Goal: Task Accomplishment & Management: Manage account settings

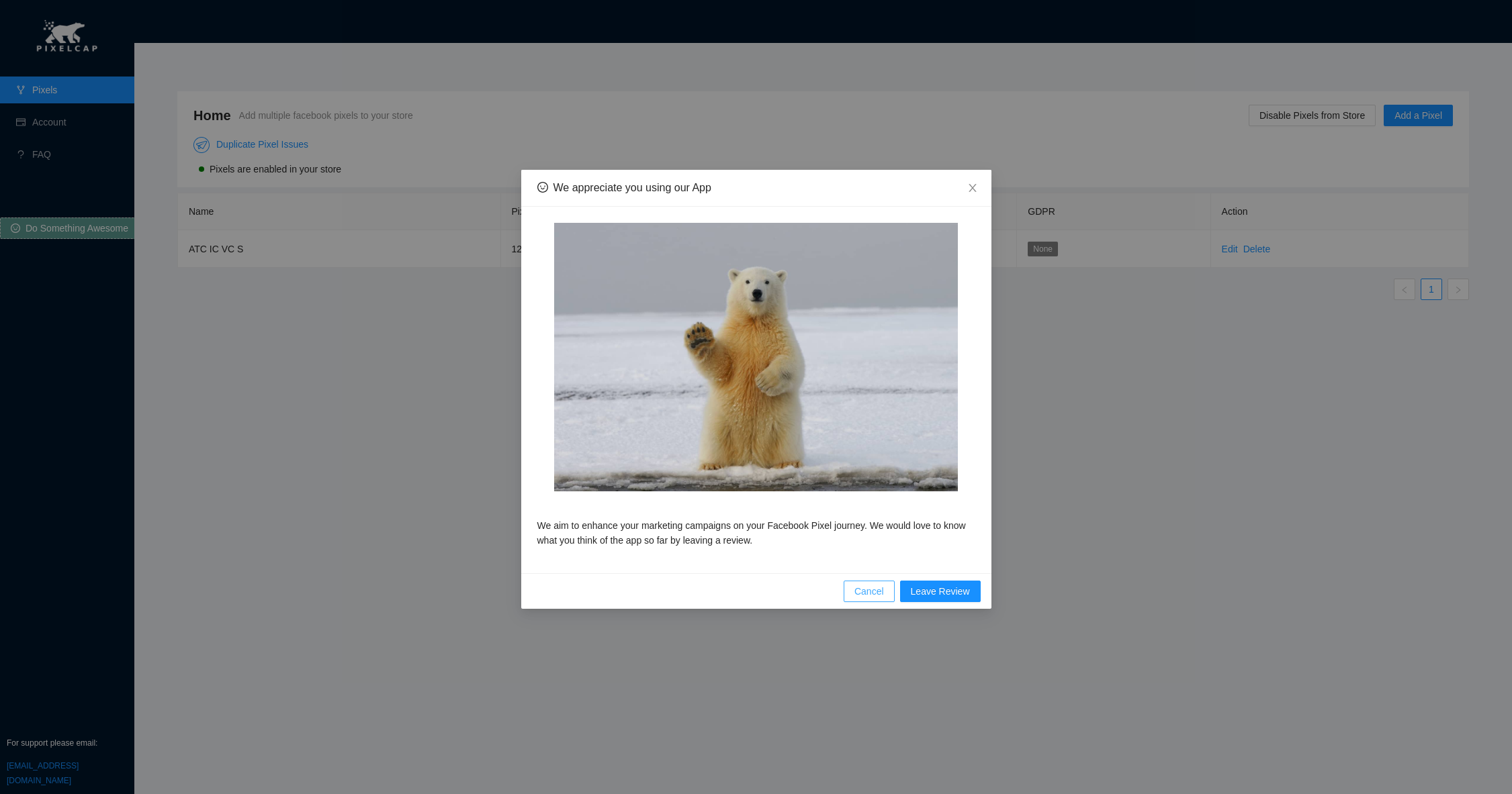
drag, startPoint x: 857, startPoint y: 593, endPoint x: 889, endPoint y: 561, distance: 45.3
click at [858, 592] on span "Cancel" at bounding box center [869, 591] width 30 height 15
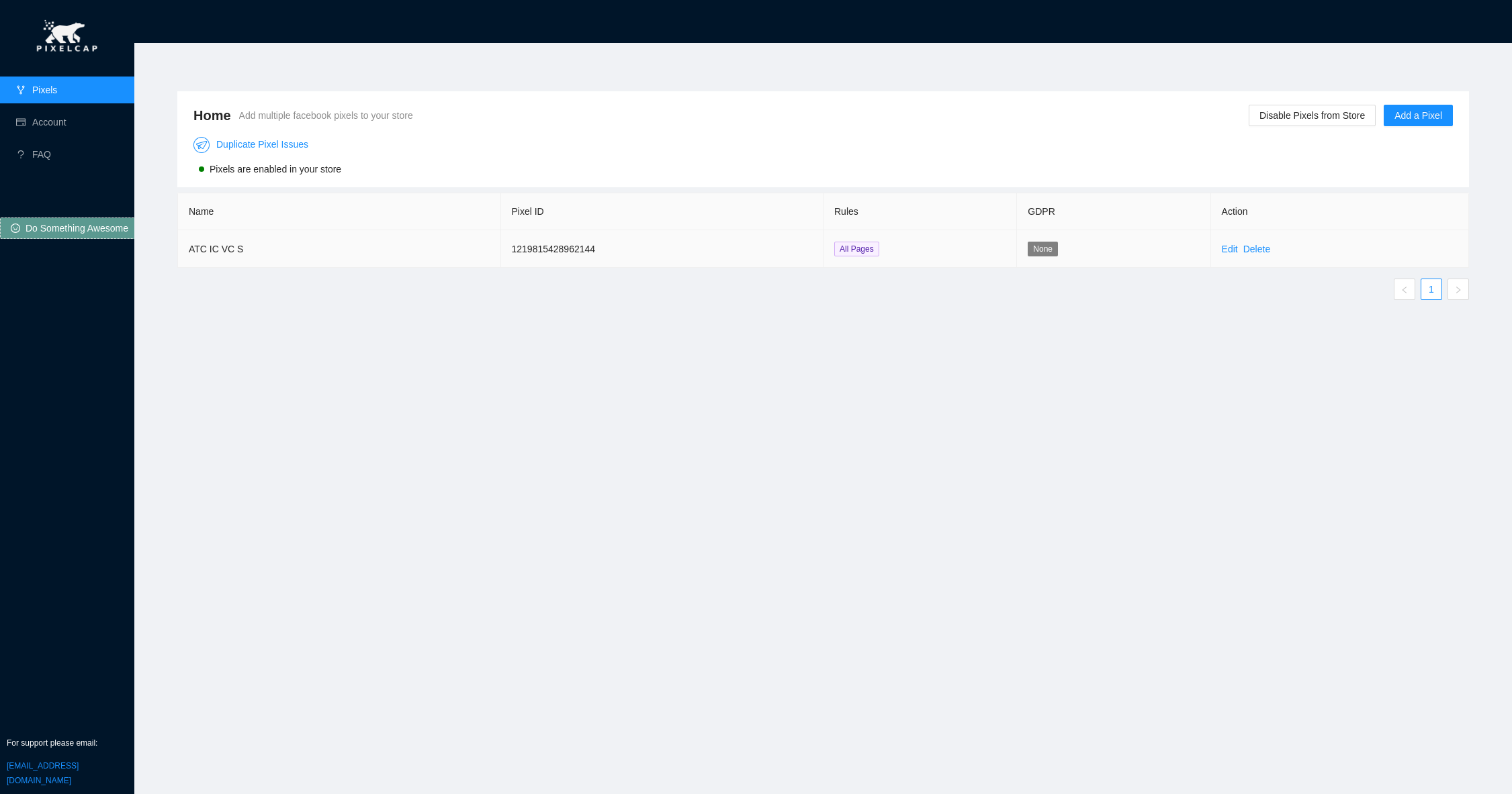
click at [1226, 240] on td "Edit Delete" at bounding box center [1340, 248] width 258 height 38
click at [1226, 247] on link "Edit" at bounding box center [1229, 249] width 16 height 11
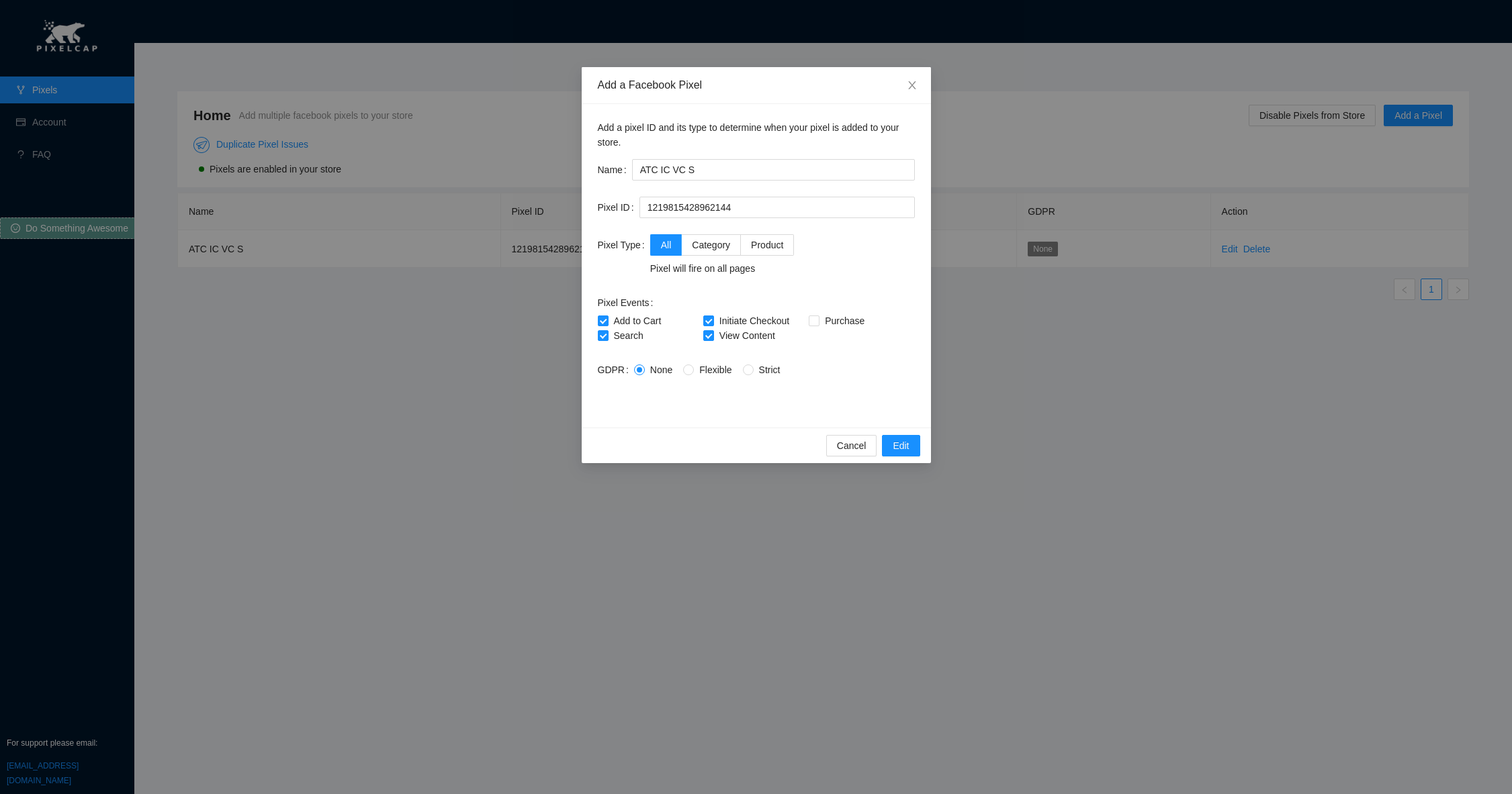
click at [859, 309] on div "Pixel Events Add to Cart Initiate Checkout Purchase Search View Content" at bounding box center [756, 318] width 317 height 51
click at [855, 316] on span "Purchase" at bounding box center [844, 321] width 50 height 11
click at [818, 316] on input "Purchase" at bounding box center [813, 320] width 10 height 10
checkbox input "true"
drag, startPoint x: 725, startPoint y: 169, endPoint x: 660, endPoint y: 164, distance: 65.2
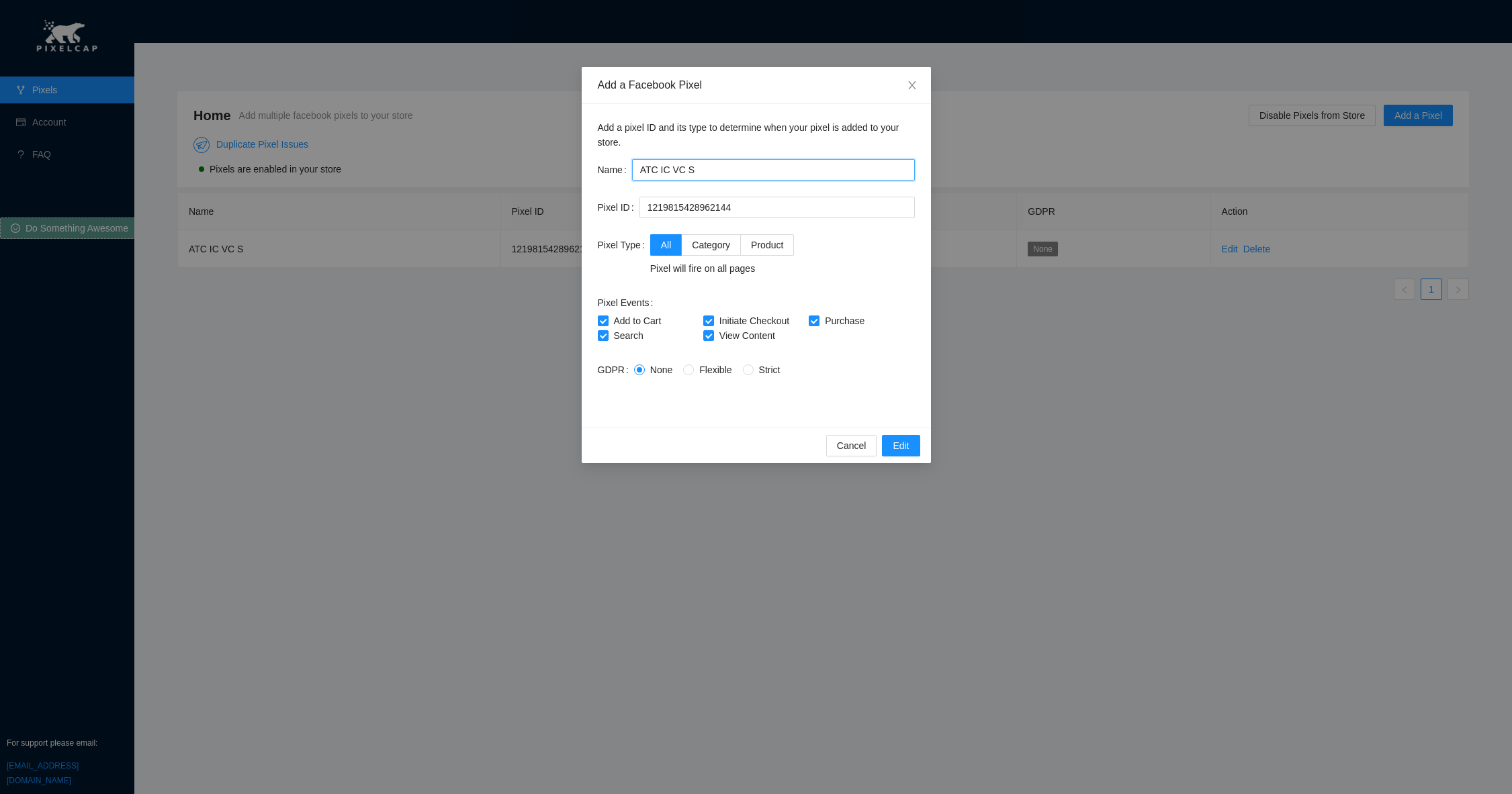
click at [627, 164] on div "Name ATC IC VC S" at bounding box center [756, 169] width 317 height 21
paste input "1219815428962144"
drag, startPoint x: 755, startPoint y: 166, endPoint x: 579, endPoint y: 161, distance: 176.1
click at [579, 161] on div "Add a Facebook Pixel Add a pixel ID and its type to determine when your pixel i…" at bounding box center [756, 397] width 1512 height 794
type input "K-A-B"
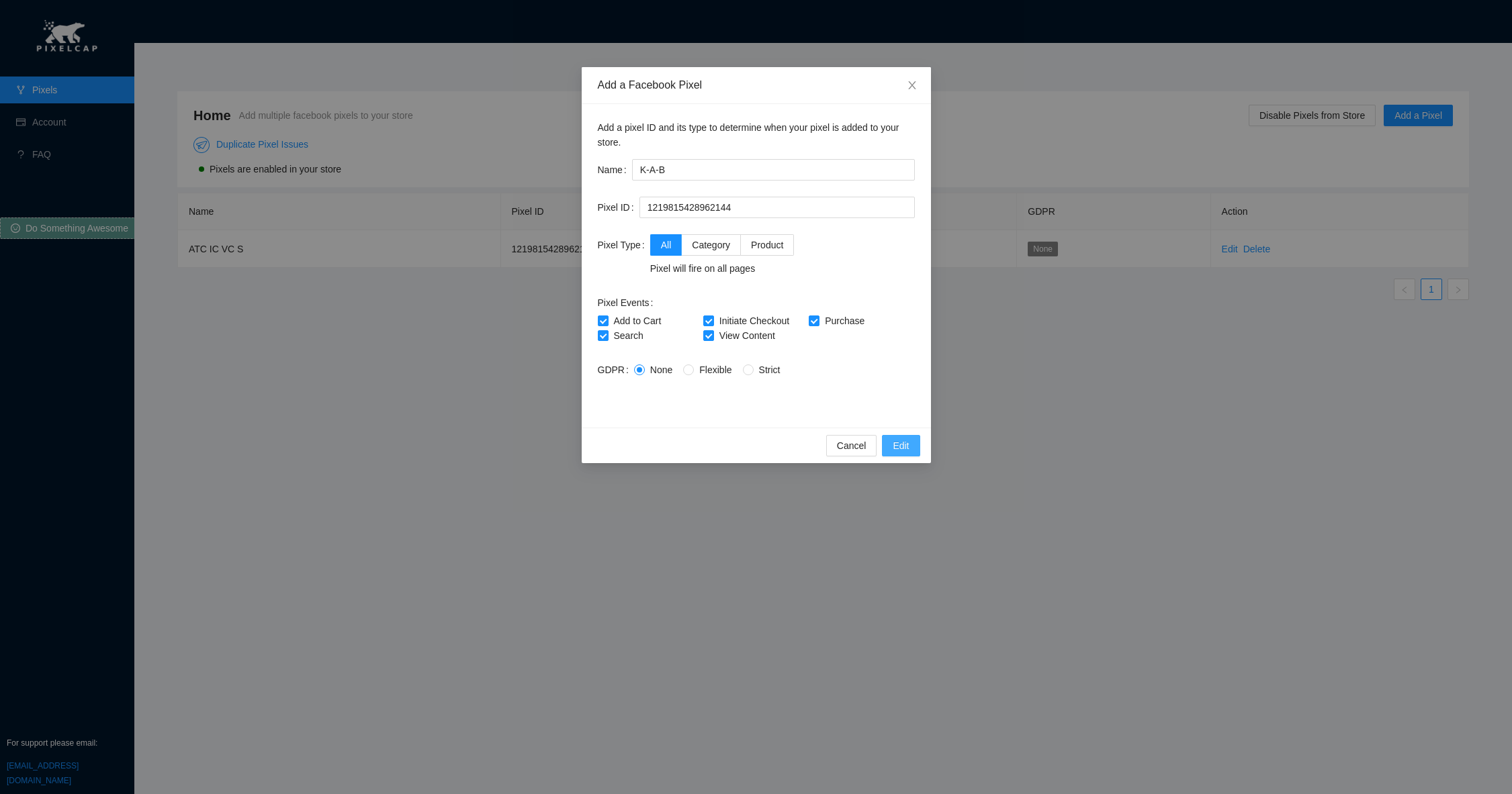
click at [896, 447] on span "Edit" at bounding box center [900, 446] width 16 height 15
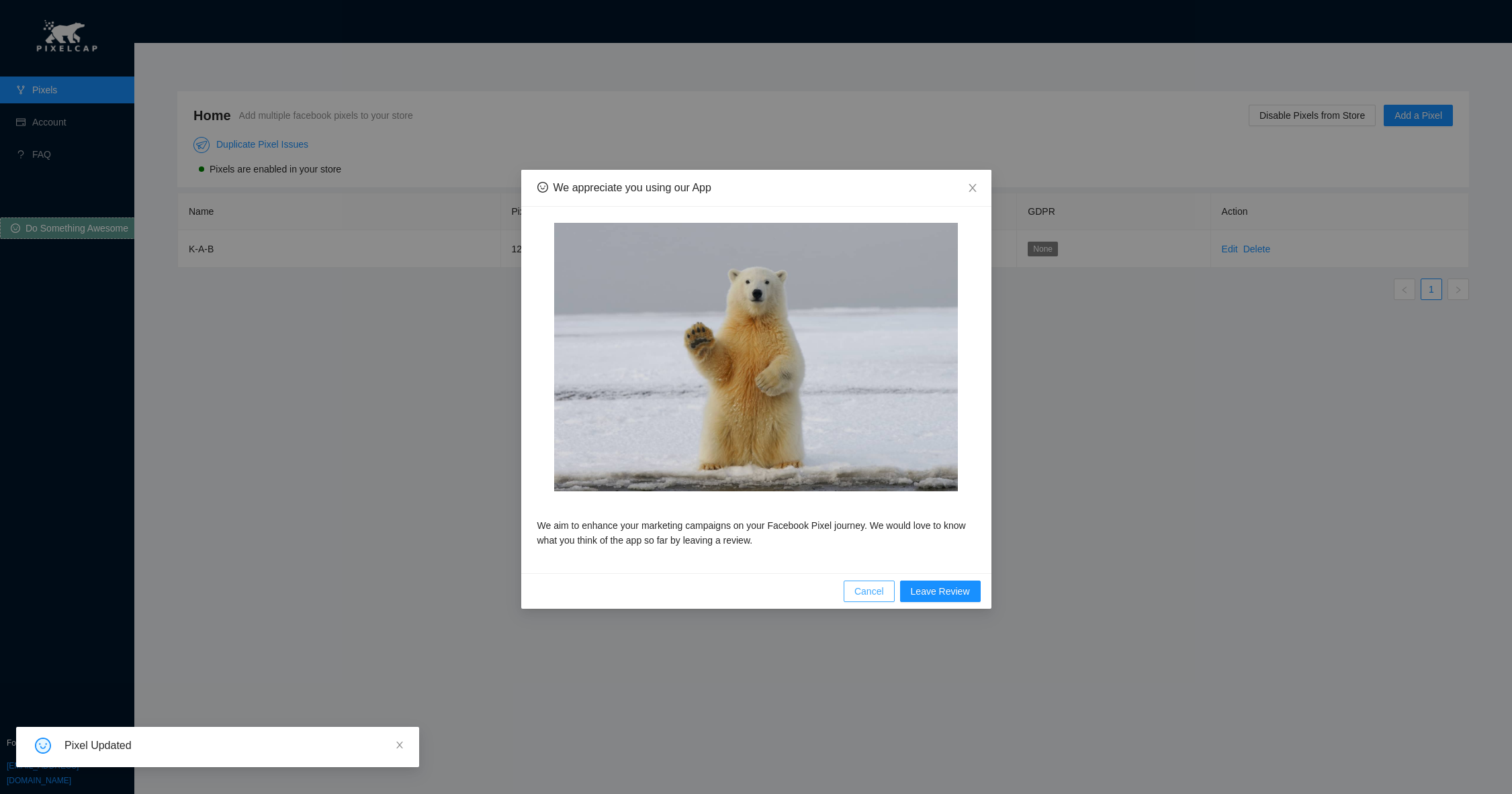
click at [874, 599] on button "Cancel" at bounding box center [869, 591] width 51 height 21
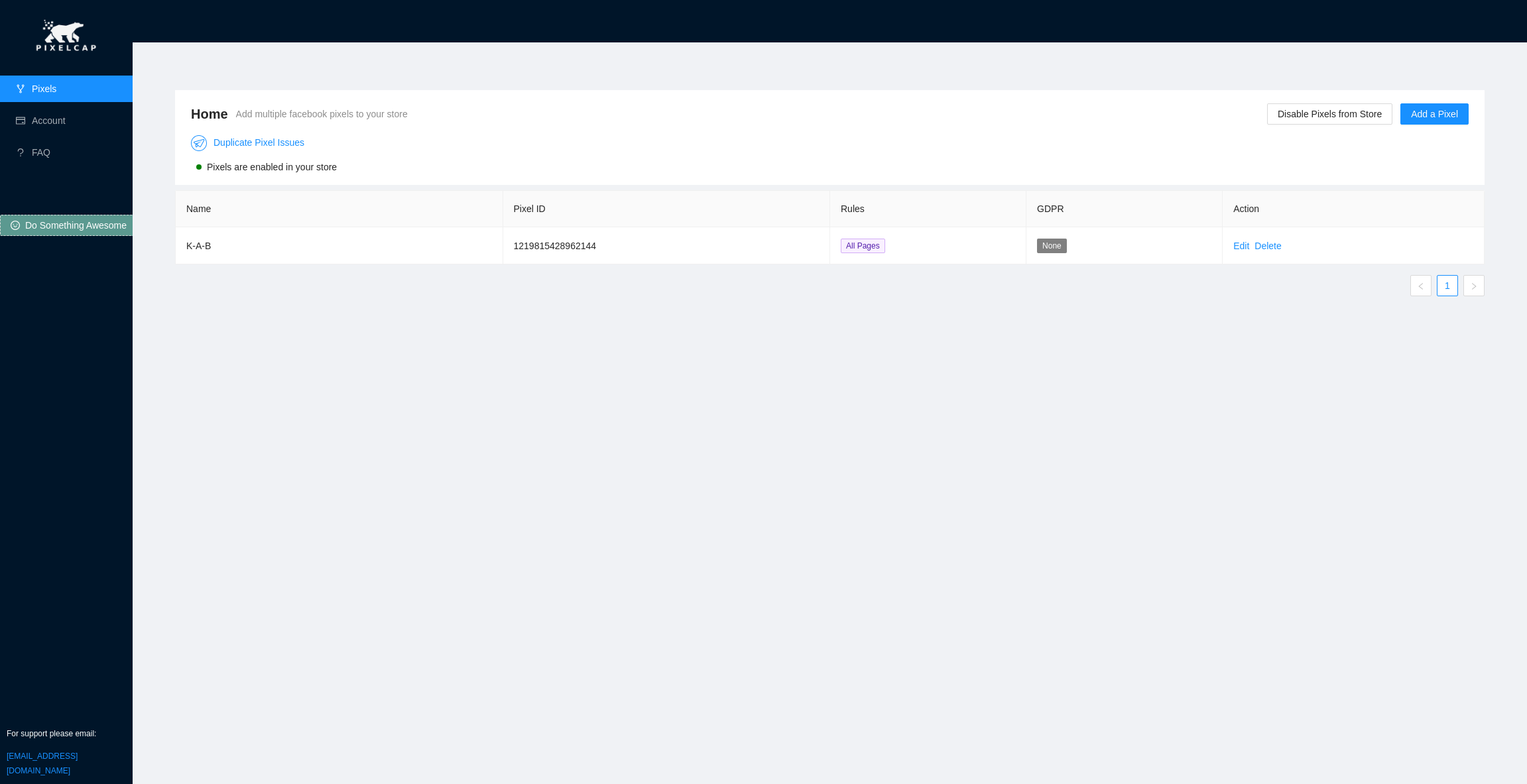
click at [683, 350] on div "Home Add multiple facebook pixels to your store Disable Pixels from Store Add a…" at bounding box center [830, 405] width 1342 height 662
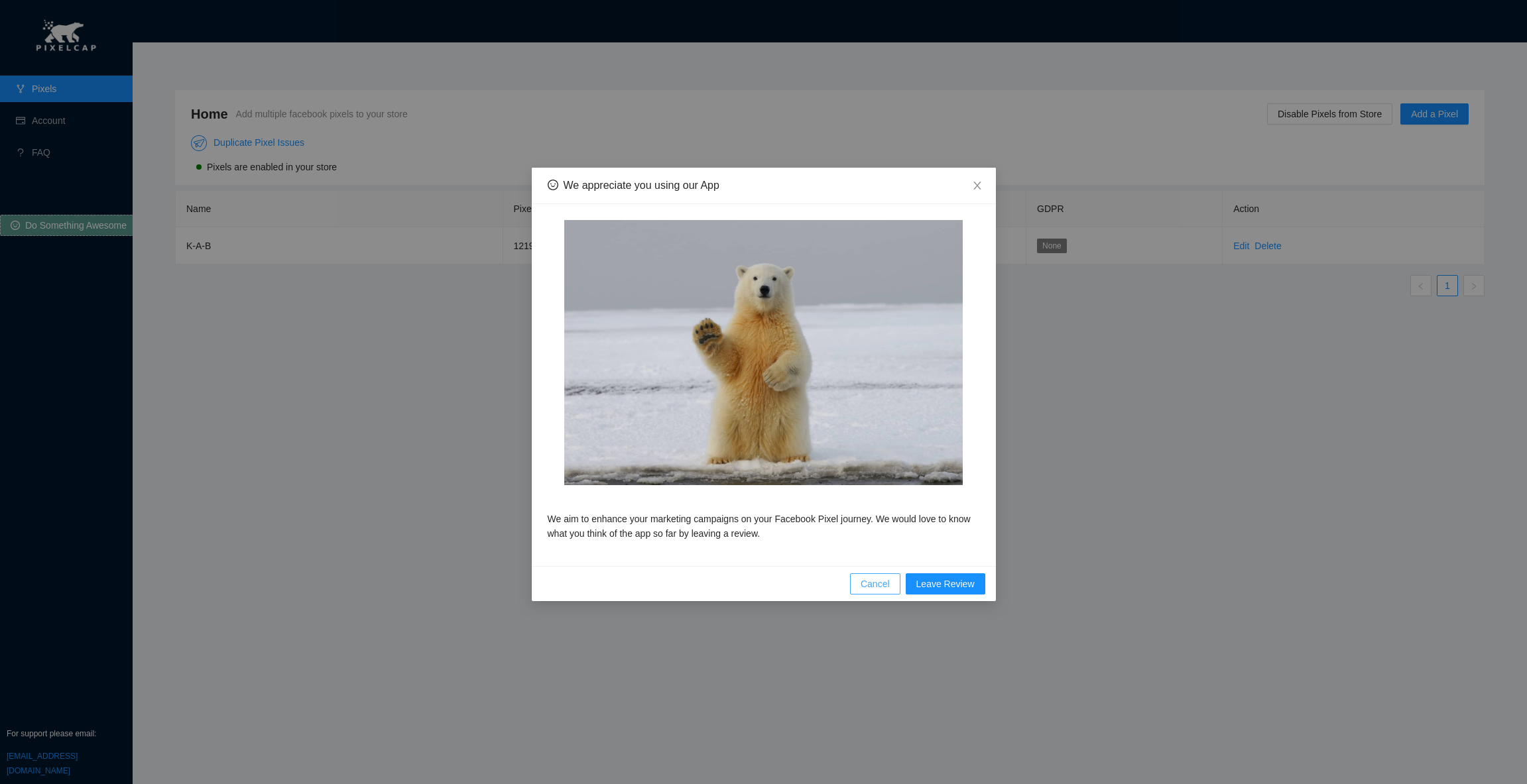
drag, startPoint x: 840, startPoint y: 586, endPoint x: 850, endPoint y: 586, distance: 10.0
click at [850, 586] on div "Cancel Leave Review" at bounding box center [764, 584] width 465 height 36
click at [855, 586] on button "Cancel" at bounding box center [875, 584] width 50 height 21
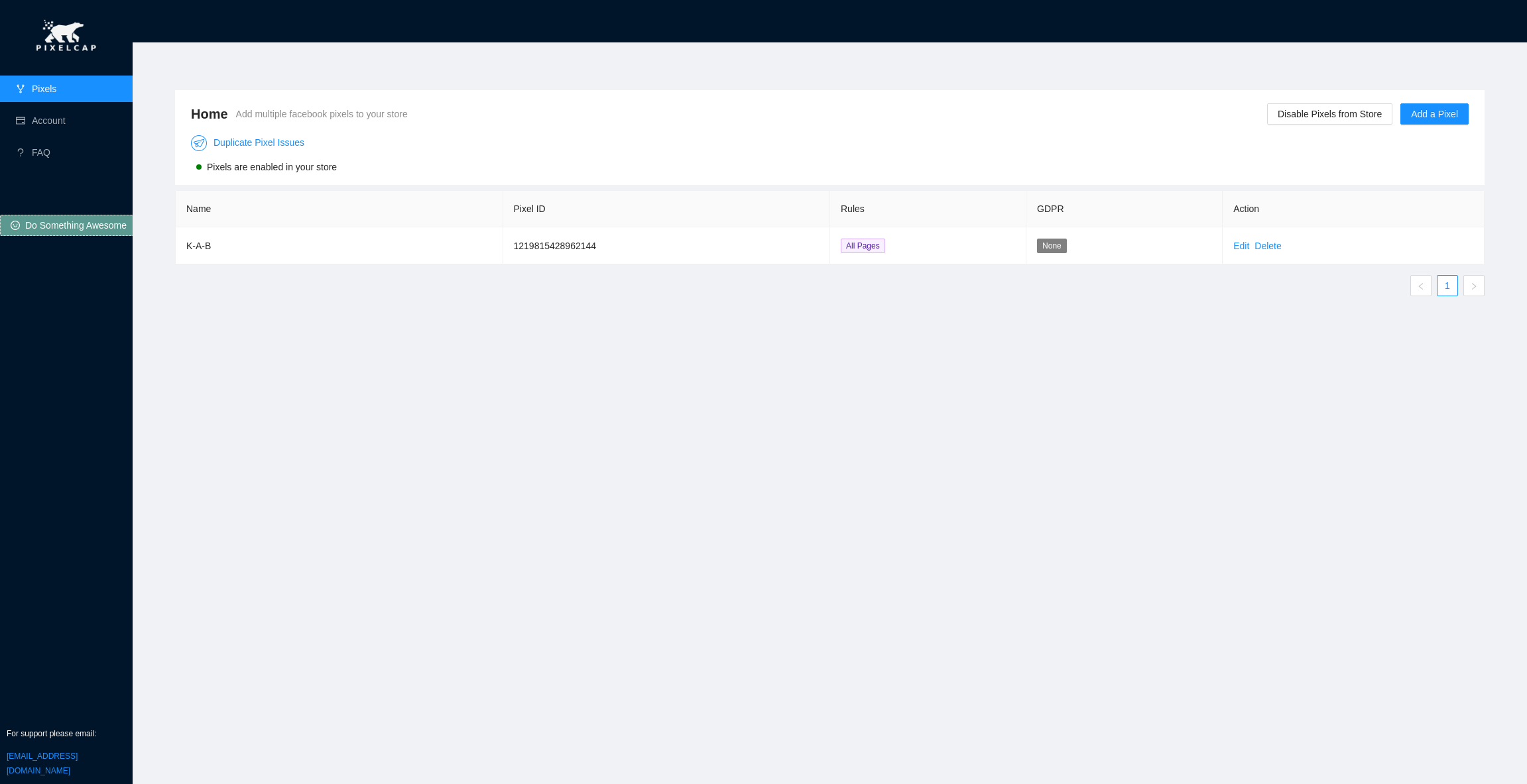
click at [268, 349] on div "Home Add multiple facebook pixels to your store Disable Pixels from Store Add a…" at bounding box center [830, 405] width 1342 height 662
click at [280, 331] on div "Home Add multiple facebook pixels to your store Disable Pixels from Store Add a…" at bounding box center [830, 405] width 1342 height 662
click at [41, 147] on link "FAQ" at bounding box center [41, 152] width 18 height 10
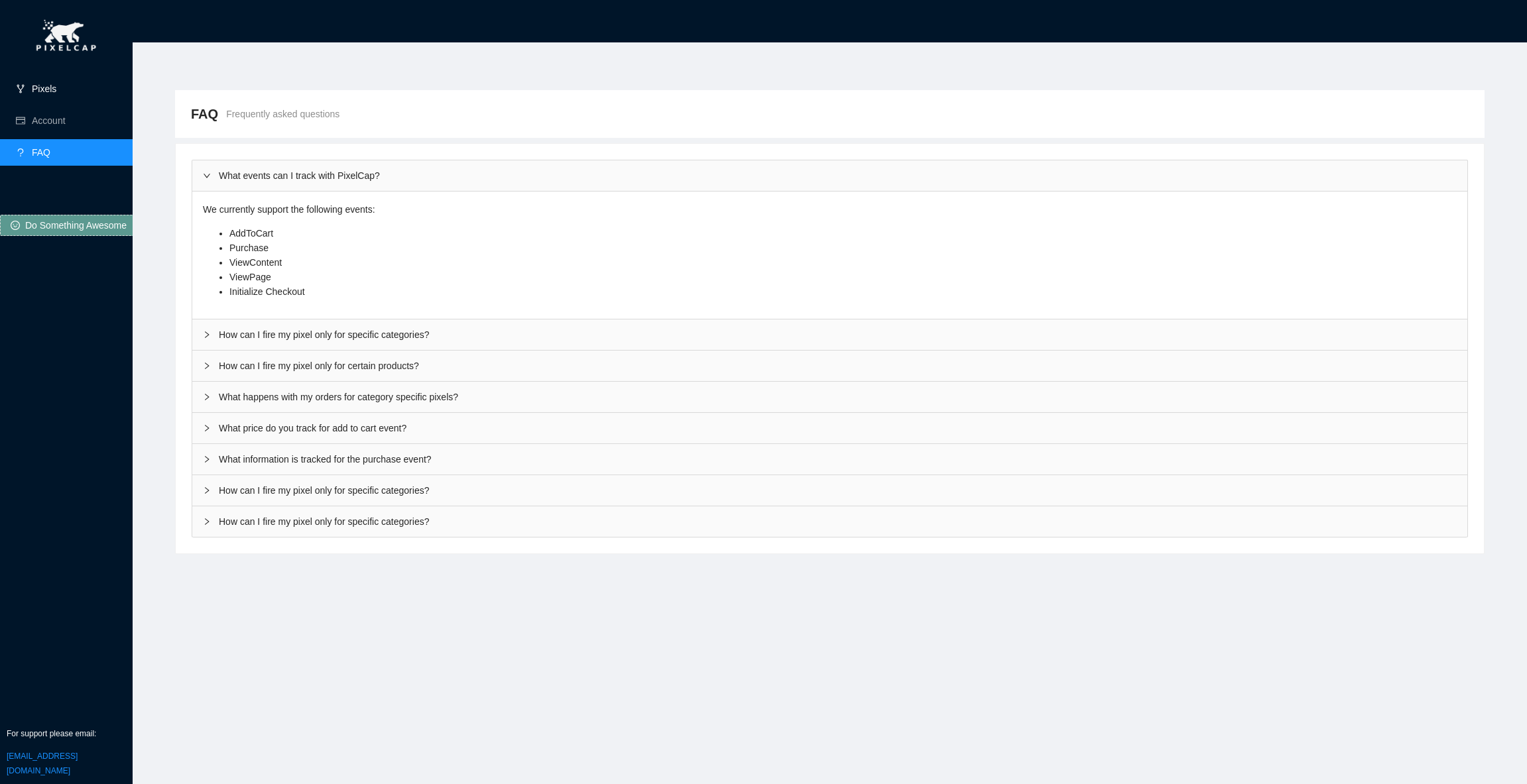
click at [48, 92] on link "Pixels" at bounding box center [44, 88] width 24 height 10
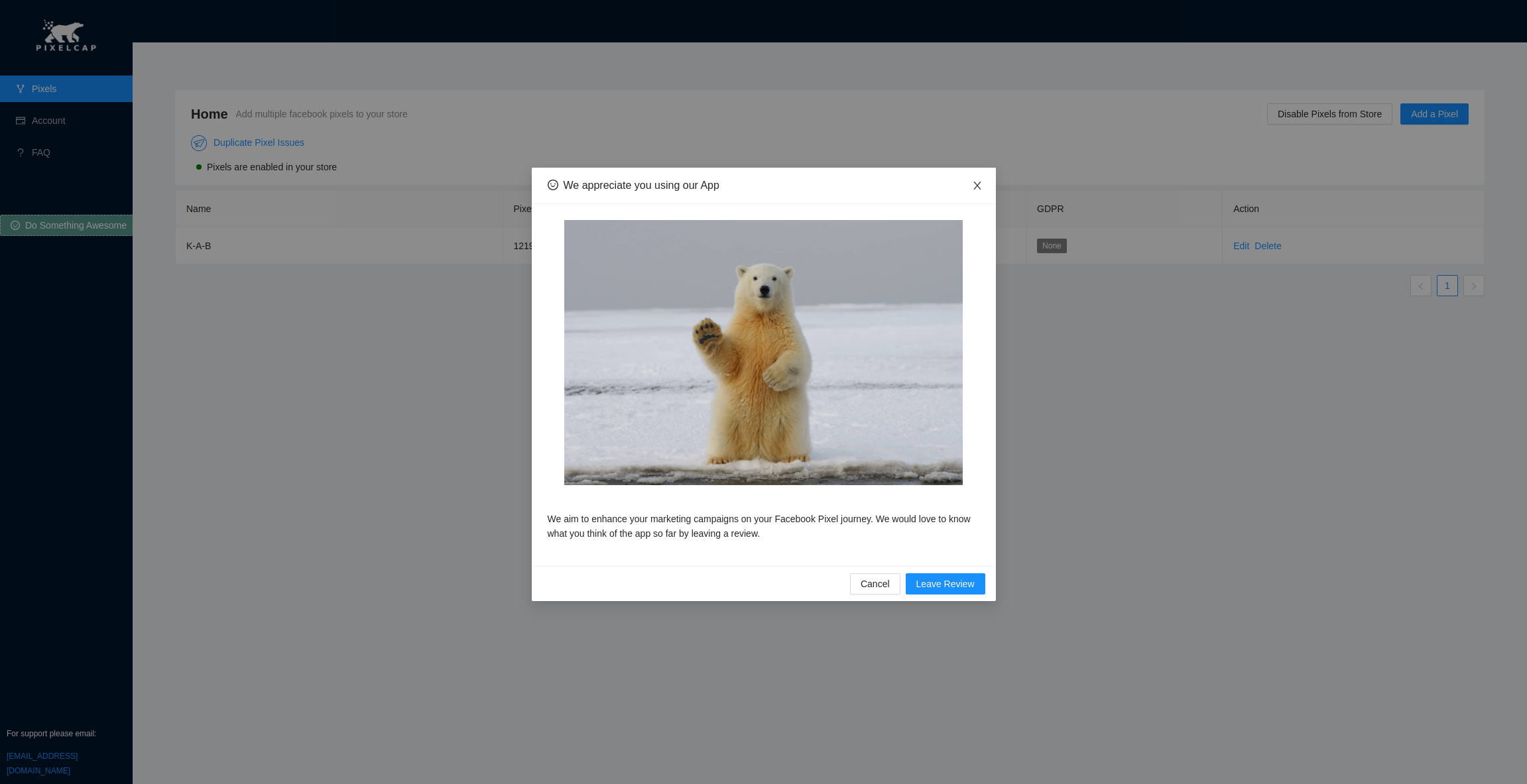
click at [973, 185] on icon "close" at bounding box center [978, 185] width 10 height 10
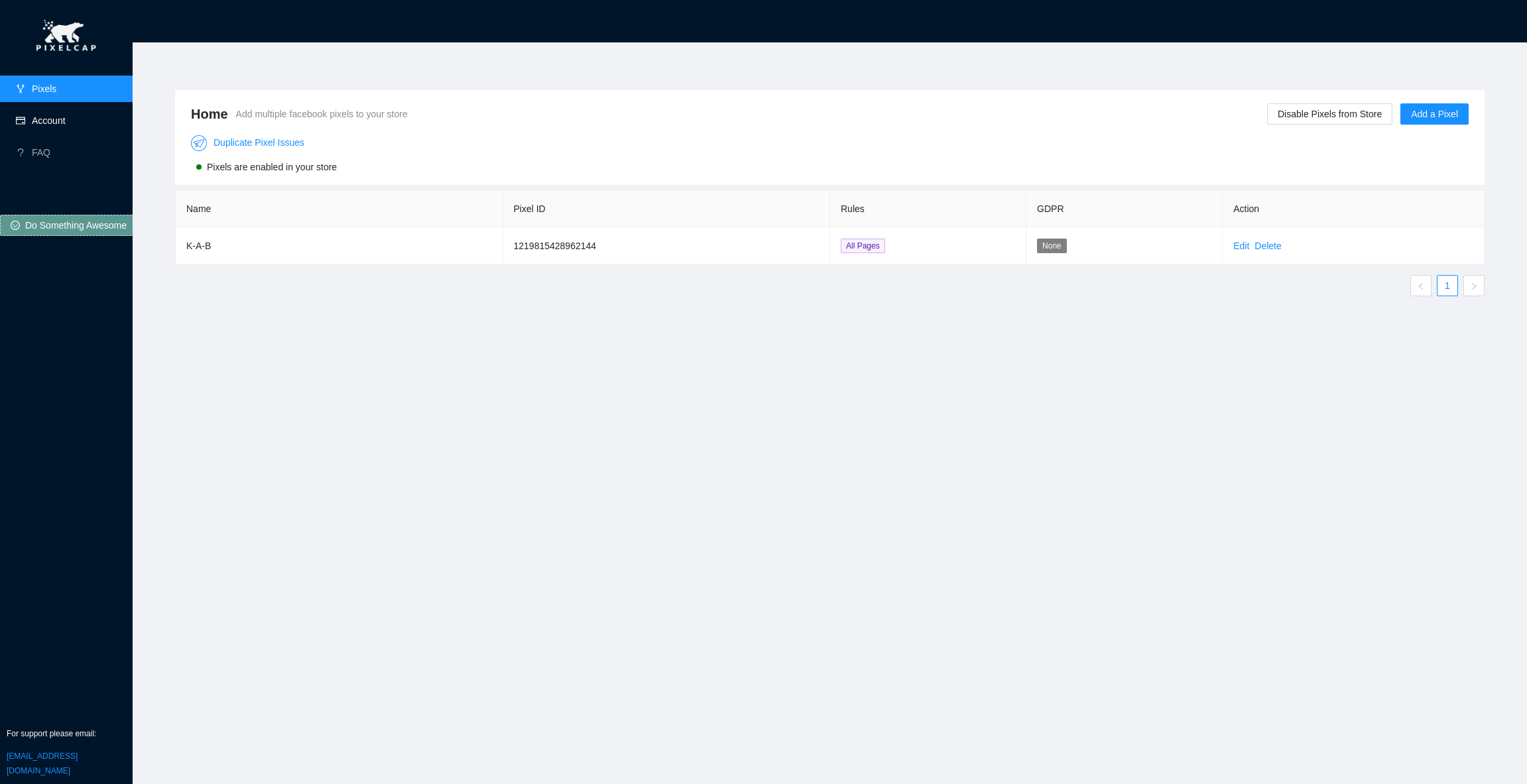
click at [57, 121] on link "Account" at bounding box center [49, 120] width 34 height 10
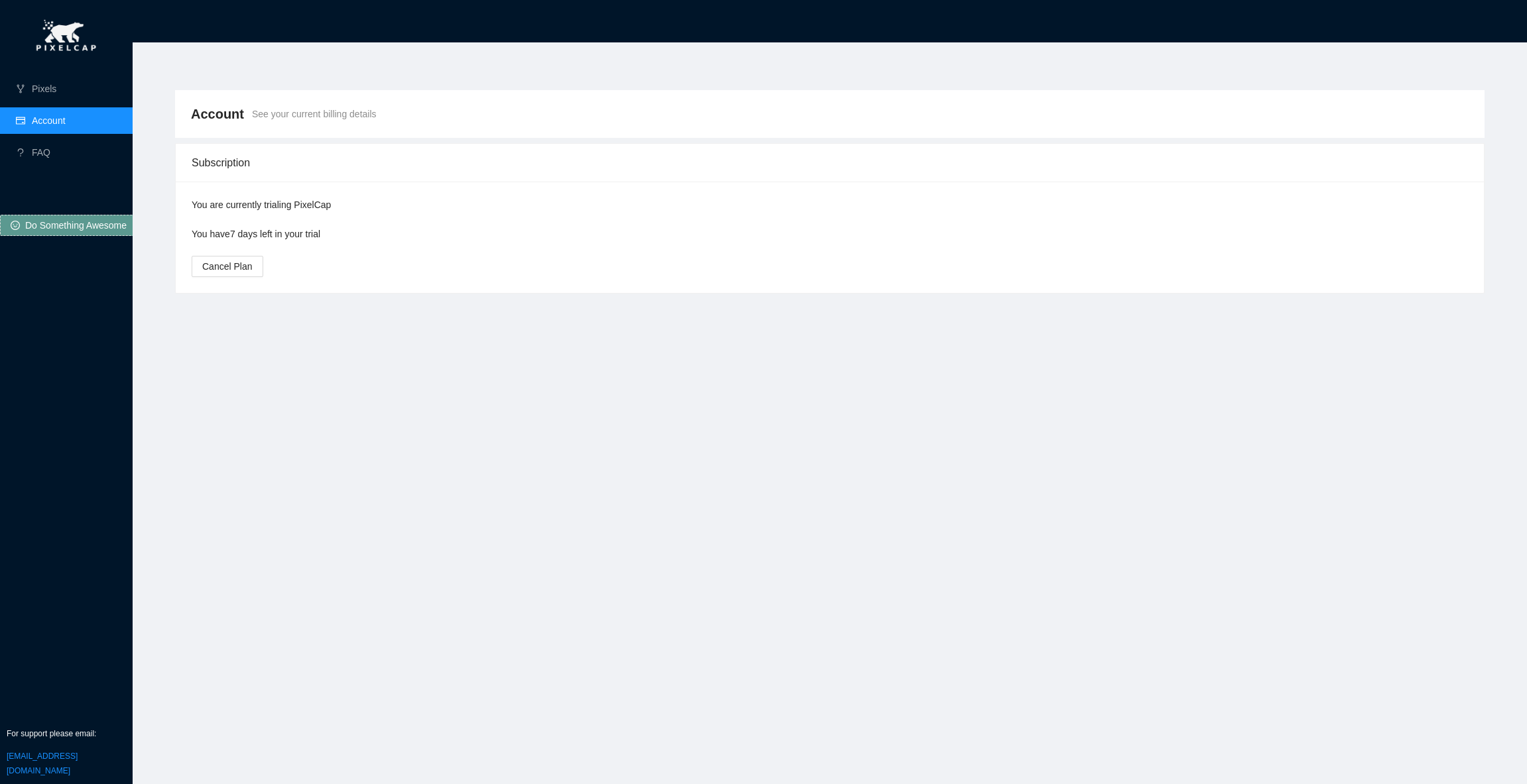
click at [51, 103] on ul "Pixels Account FAQ" at bounding box center [66, 120] width 133 height 95
click at [40, 152] on link "FAQ" at bounding box center [41, 152] width 18 height 10
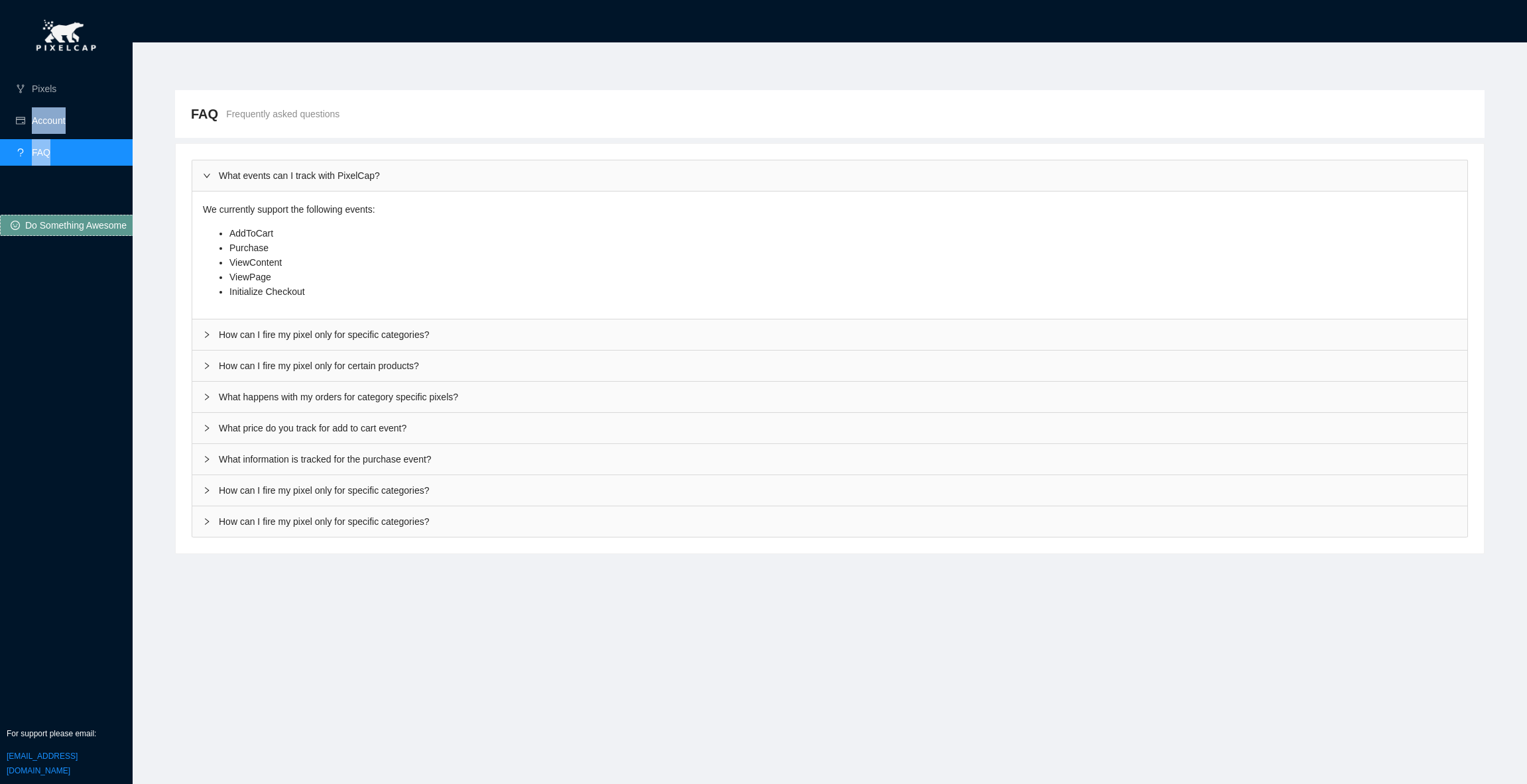
drag, startPoint x: 49, startPoint y: 103, endPoint x: 76, endPoint y: 421, distance: 319.1
click at [48, 386] on div "Pixels Account FAQ Do Something Awesome For support please email: performanteco…" at bounding box center [66, 392] width 133 height 784
click at [242, 457] on div "What information is tracked for the purchase event?" at bounding box center [830, 459] width 1276 height 30
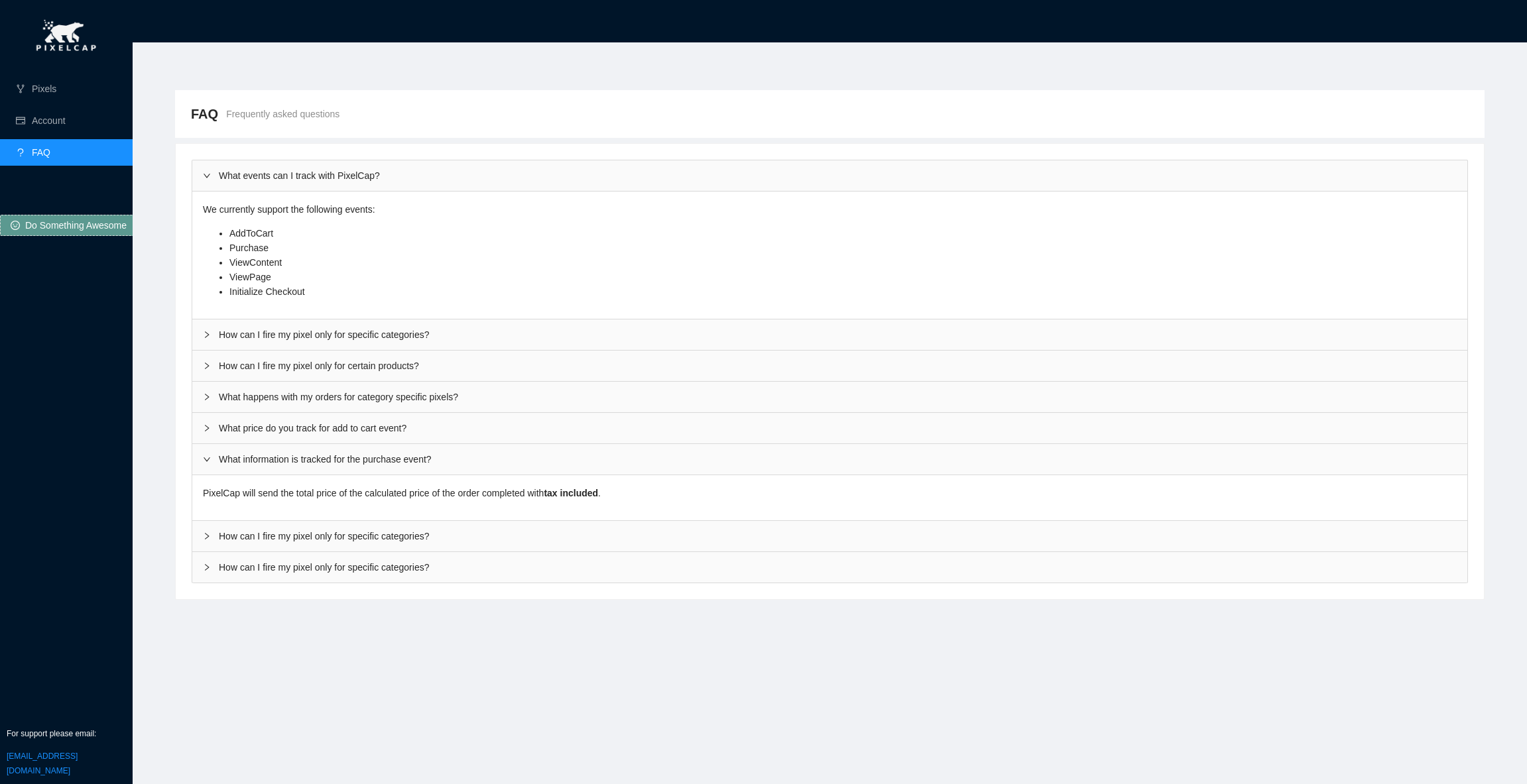
click at [243, 456] on div "What information is tracked for the purchase event?" at bounding box center [830, 459] width 1276 height 30
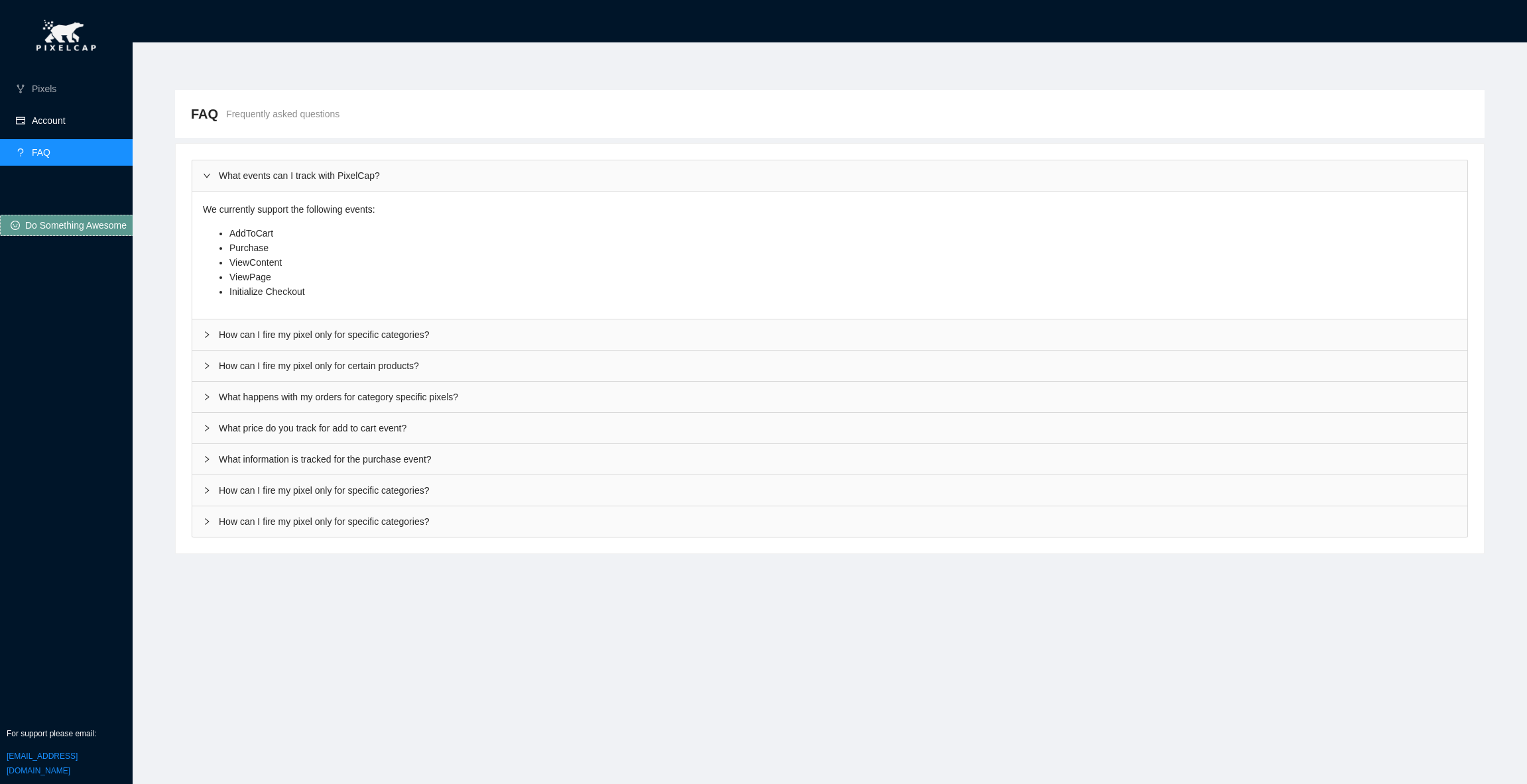
click at [41, 126] on link "Account" at bounding box center [49, 120] width 34 height 10
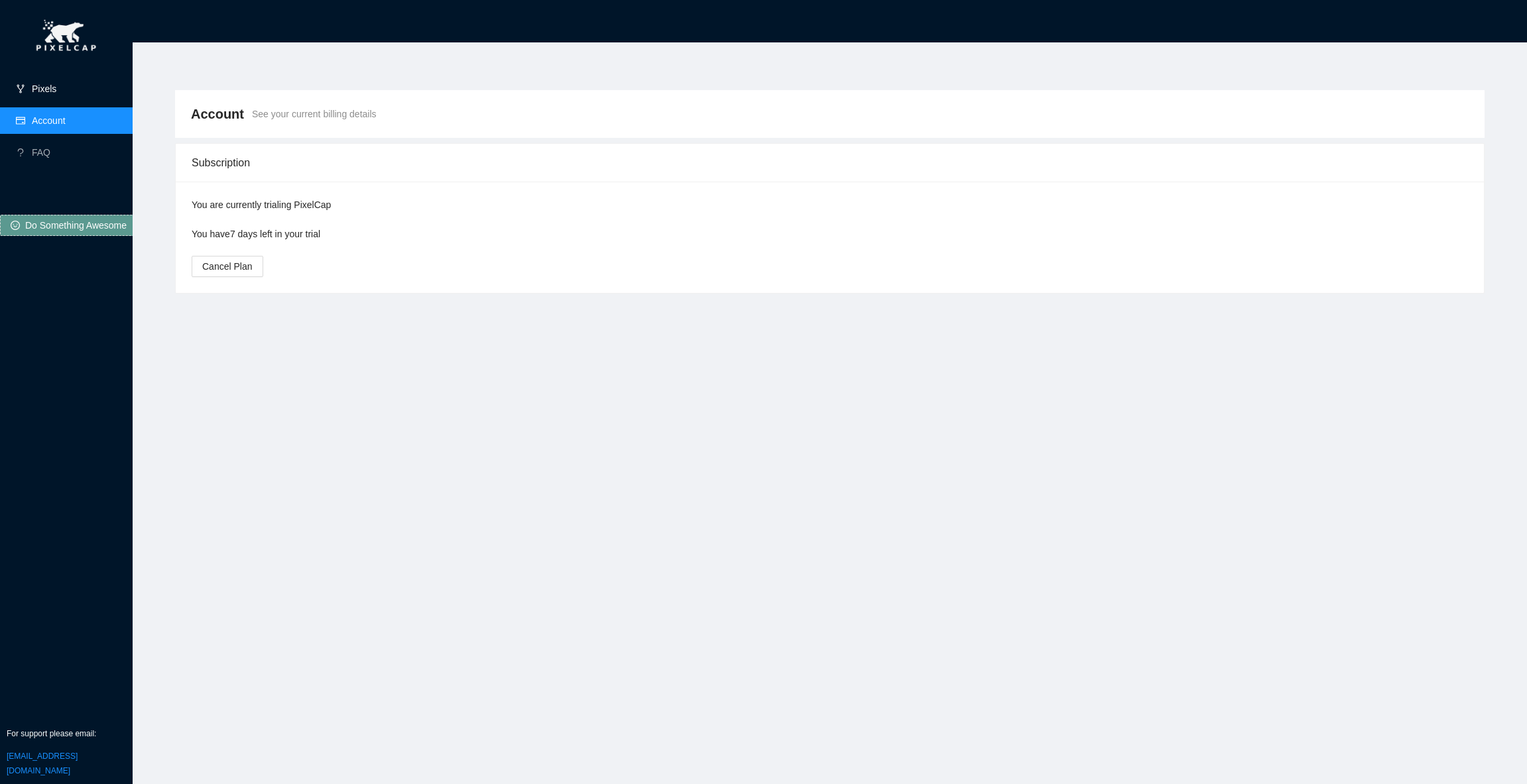
click at [38, 94] on link "Pixels" at bounding box center [44, 88] width 24 height 10
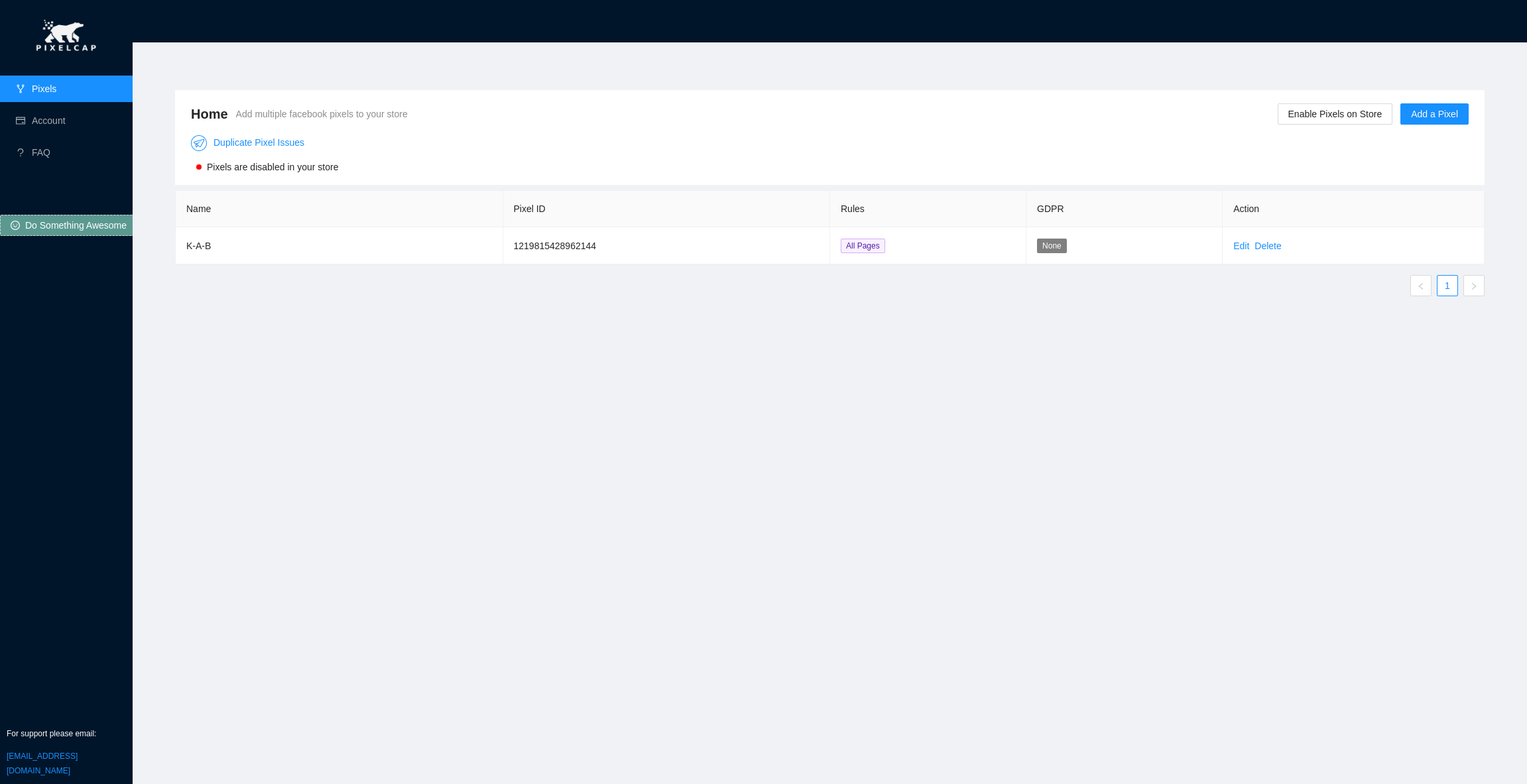
click at [416, 376] on div "Home Add multiple facebook pixels to your store Enable Pixels on Store Add a Pi…" at bounding box center [830, 405] width 1342 height 662
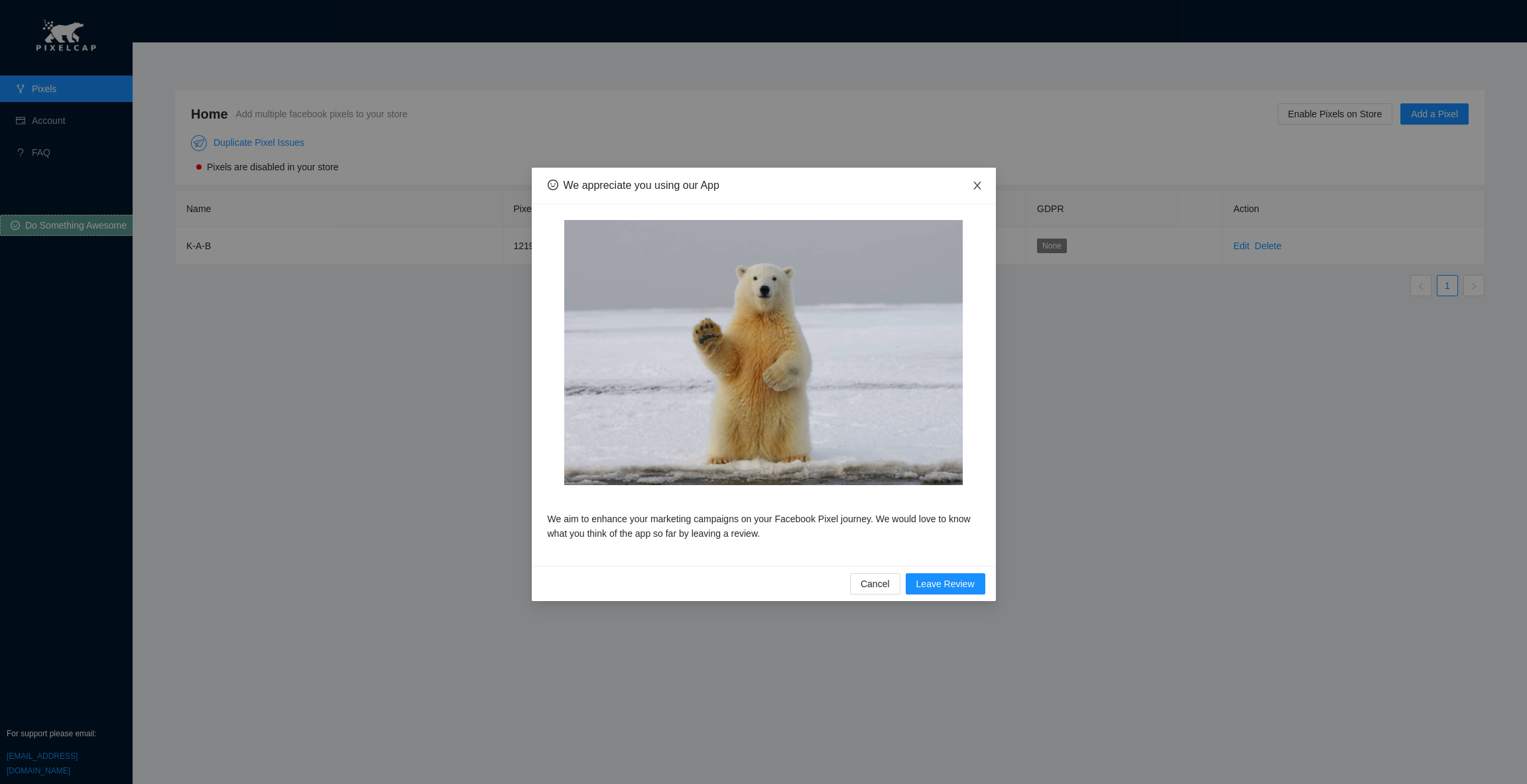
click at [983, 185] on span "Close" at bounding box center [978, 186] width 37 height 37
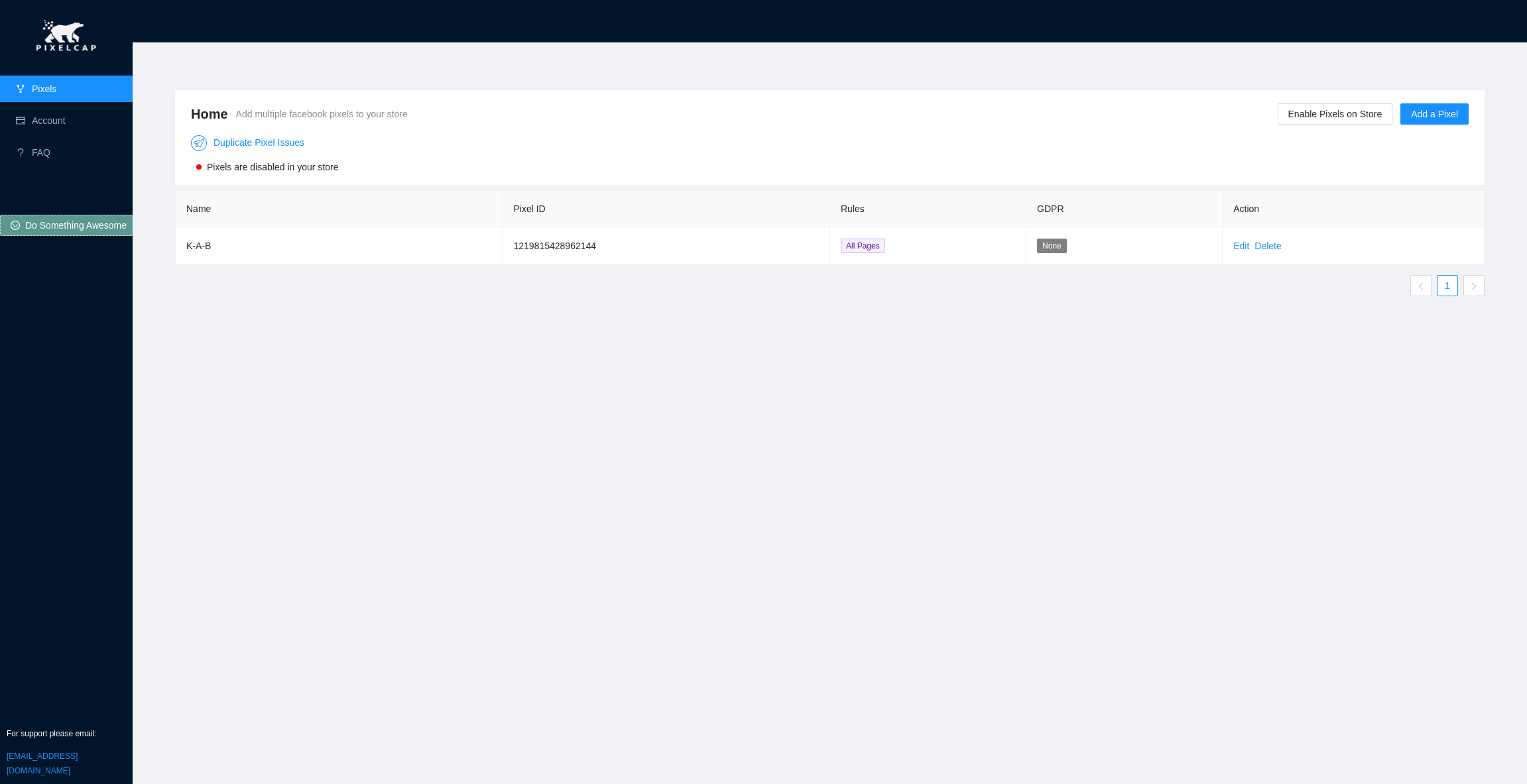
drag, startPoint x: 288, startPoint y: 318, endPoint x: 318, endPoint y: 293, distance: 39.1
click at [289, 318] on div "Home Add multiple facebook pixels to your store Enable Pixels on Store Add a Pi…" at bounding box center [830, 405] width 1342 height 662
click at [1356, 117] on span "Enable Pixels on Store" at bounding box center [1335, 113] width 94 height 15
click at [1358, 80] on span "OK" at bounding box center [1360, 75] width 13 height 15
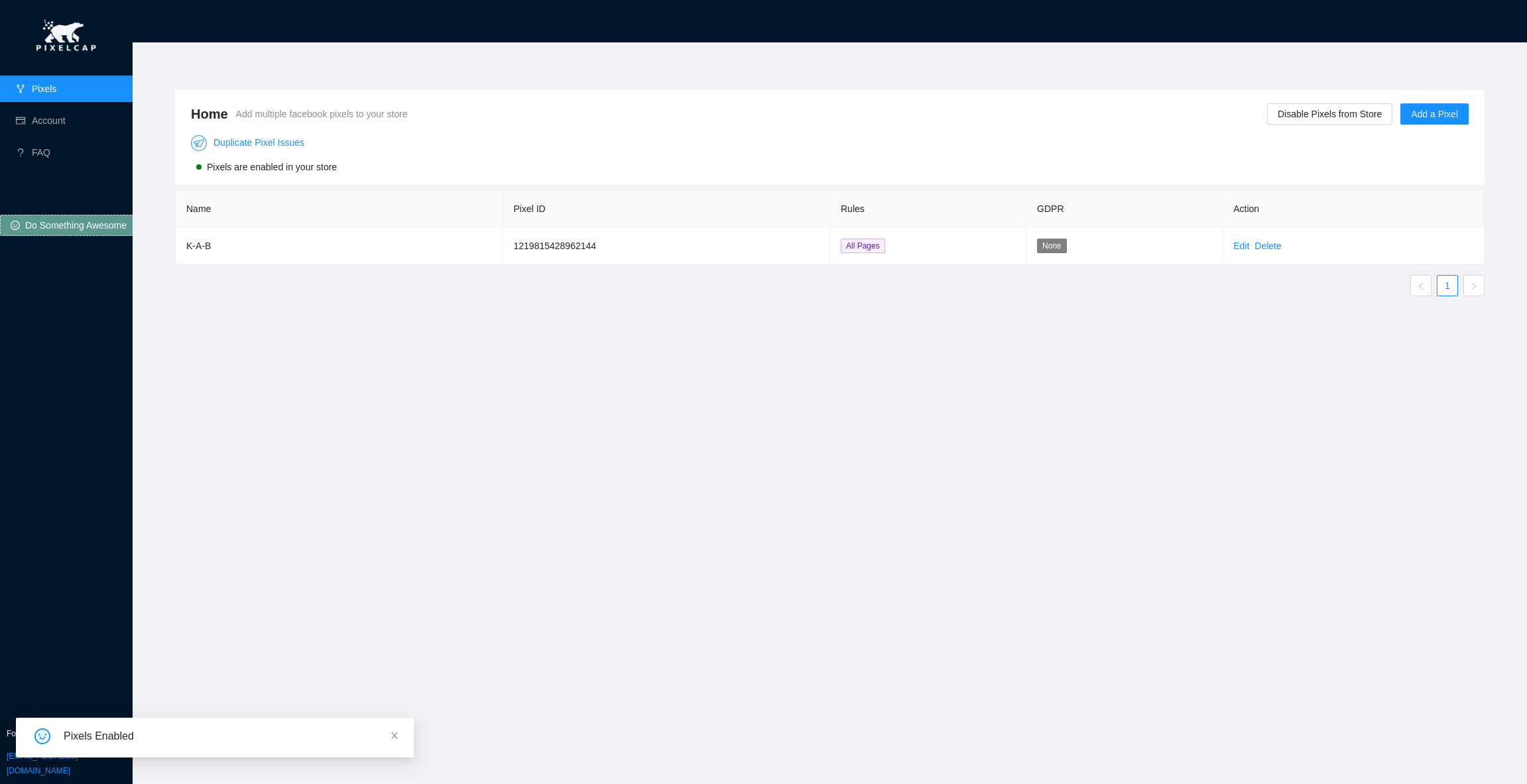
click at [1205, 352] on div "Home Add multiple facebook pixels to your store Disable Pixels from Store Add a…" at bounding box center [830, 405] width 1342 height 662
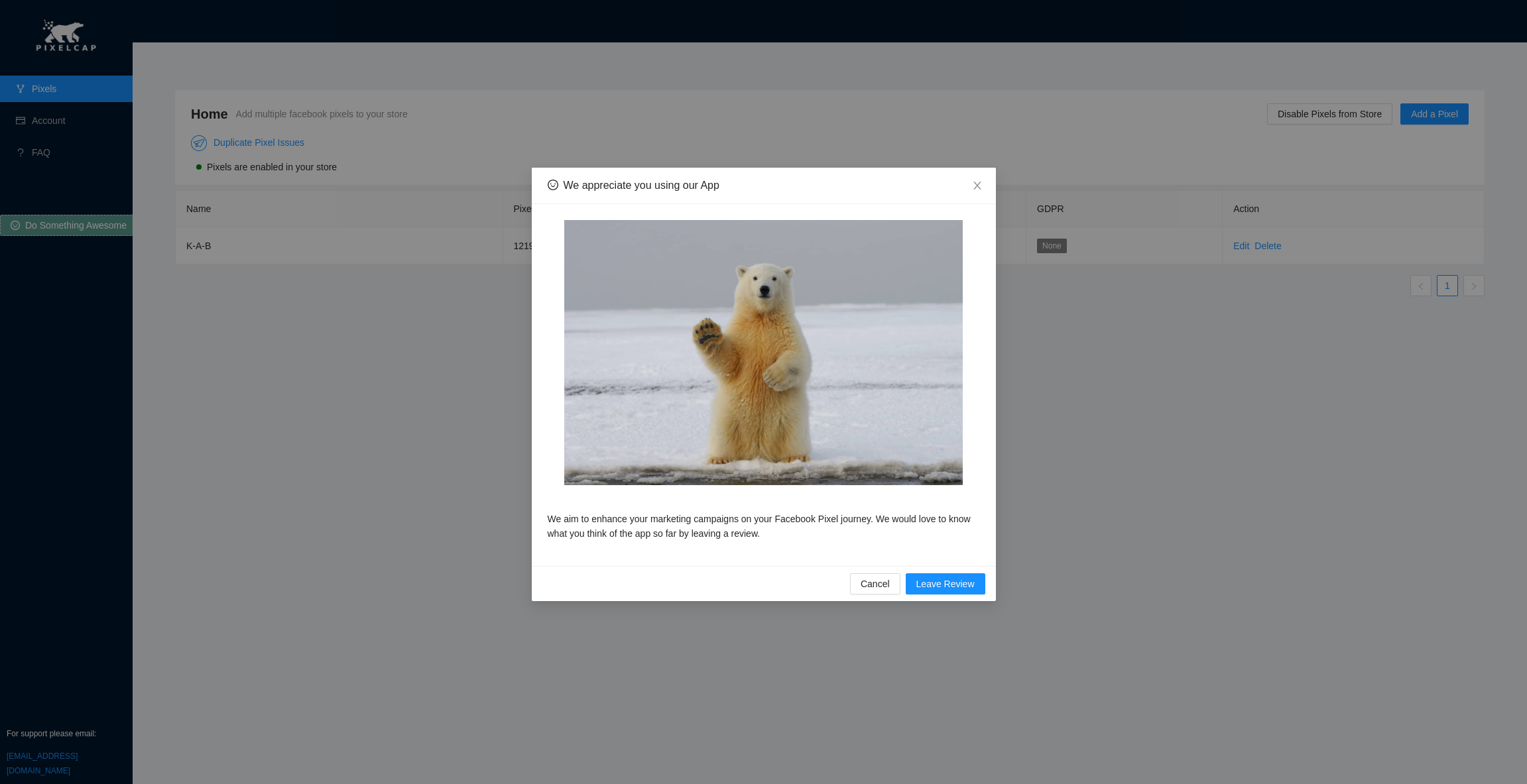
click at [855, 609] on div "We appreciate you using our App We aim to enhance your marketing campaigns on y…" at bounding box center [764, 392] width 1527 height 784
drag, startPoint x: 316, startPoint y: 226, endPoint x: 400, endPoint y: 236, distance: 84.6
click at [316, 224] on div "We appreciate you using our App We aim to enhance your marketing campaigns on y…" at bounding box center [764, 392] width 1527 height 784
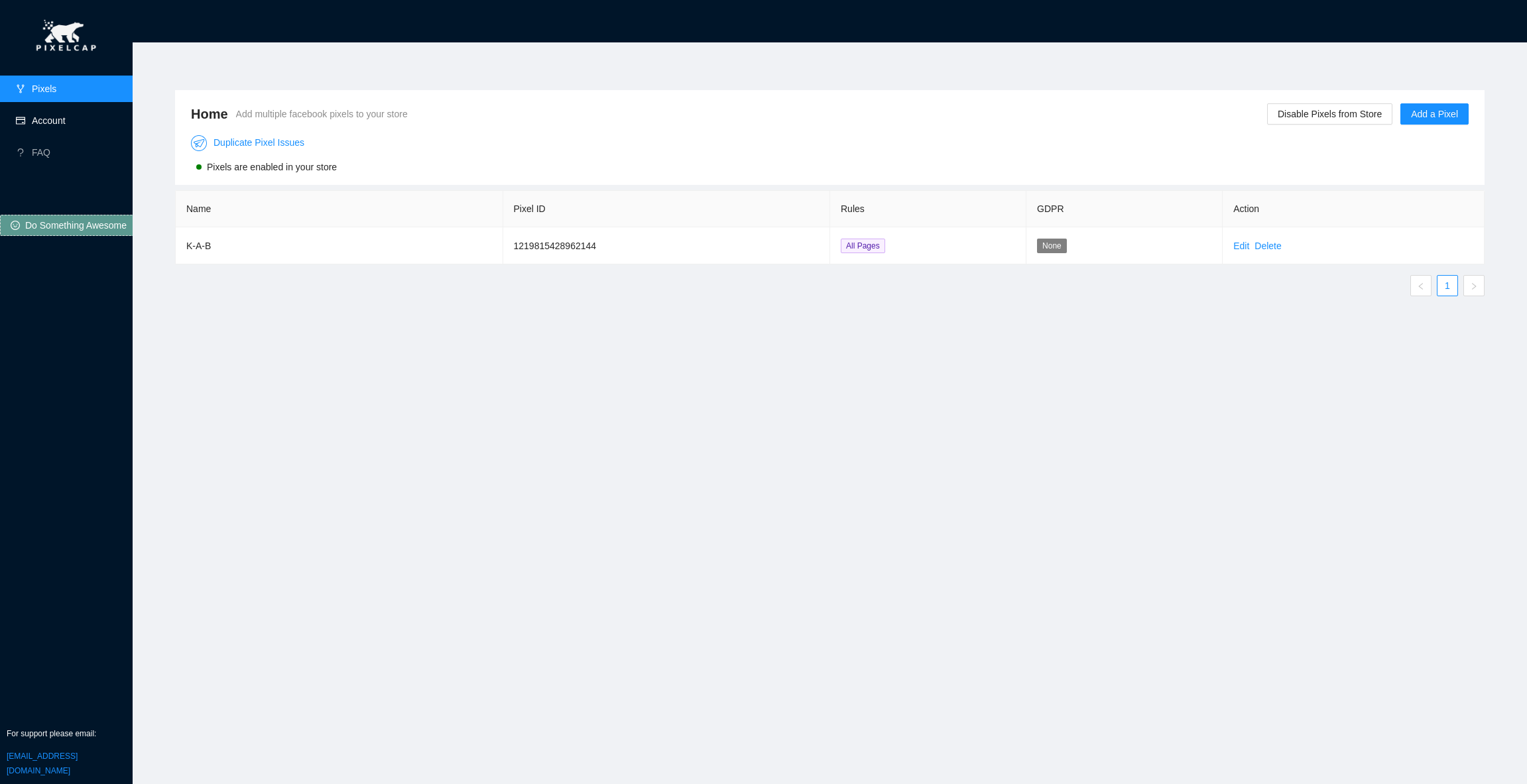
click at [61, 116] on link "Account" at bounding box center [49, 120] width 34 height 10
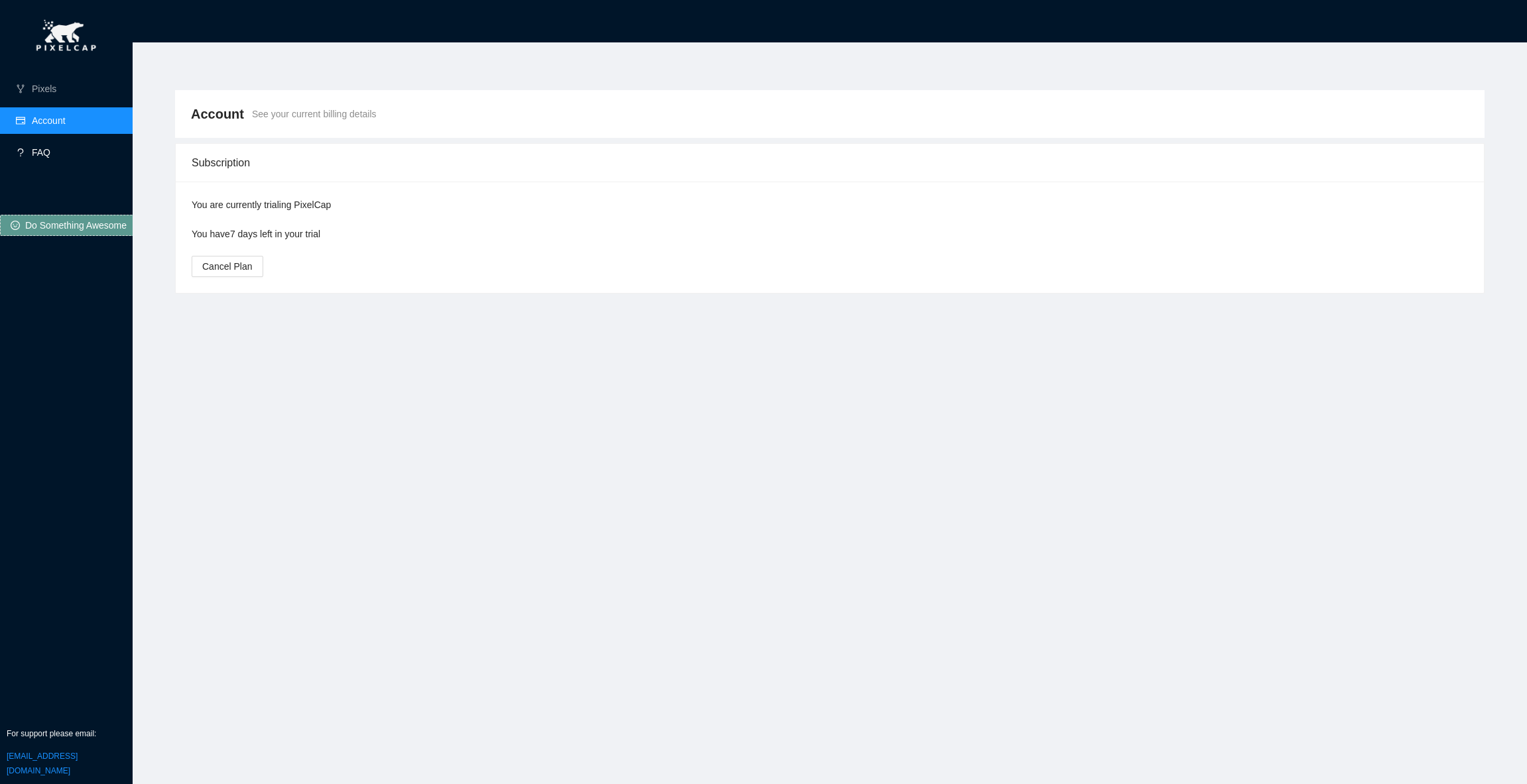
click at [50, 149] on link "FAQ" at bounding box center [41, 152] width 18 height 10
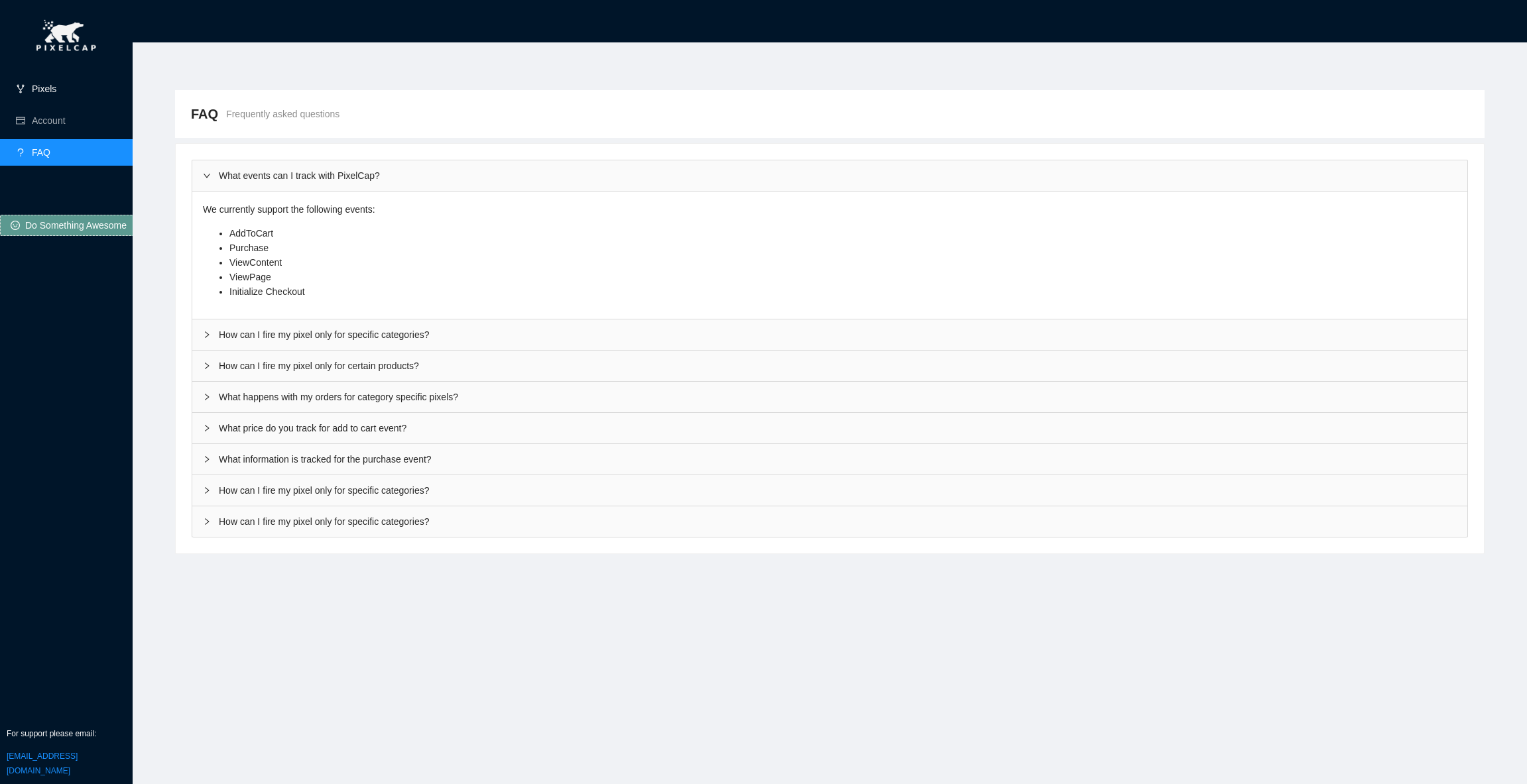
click link "Pixels"
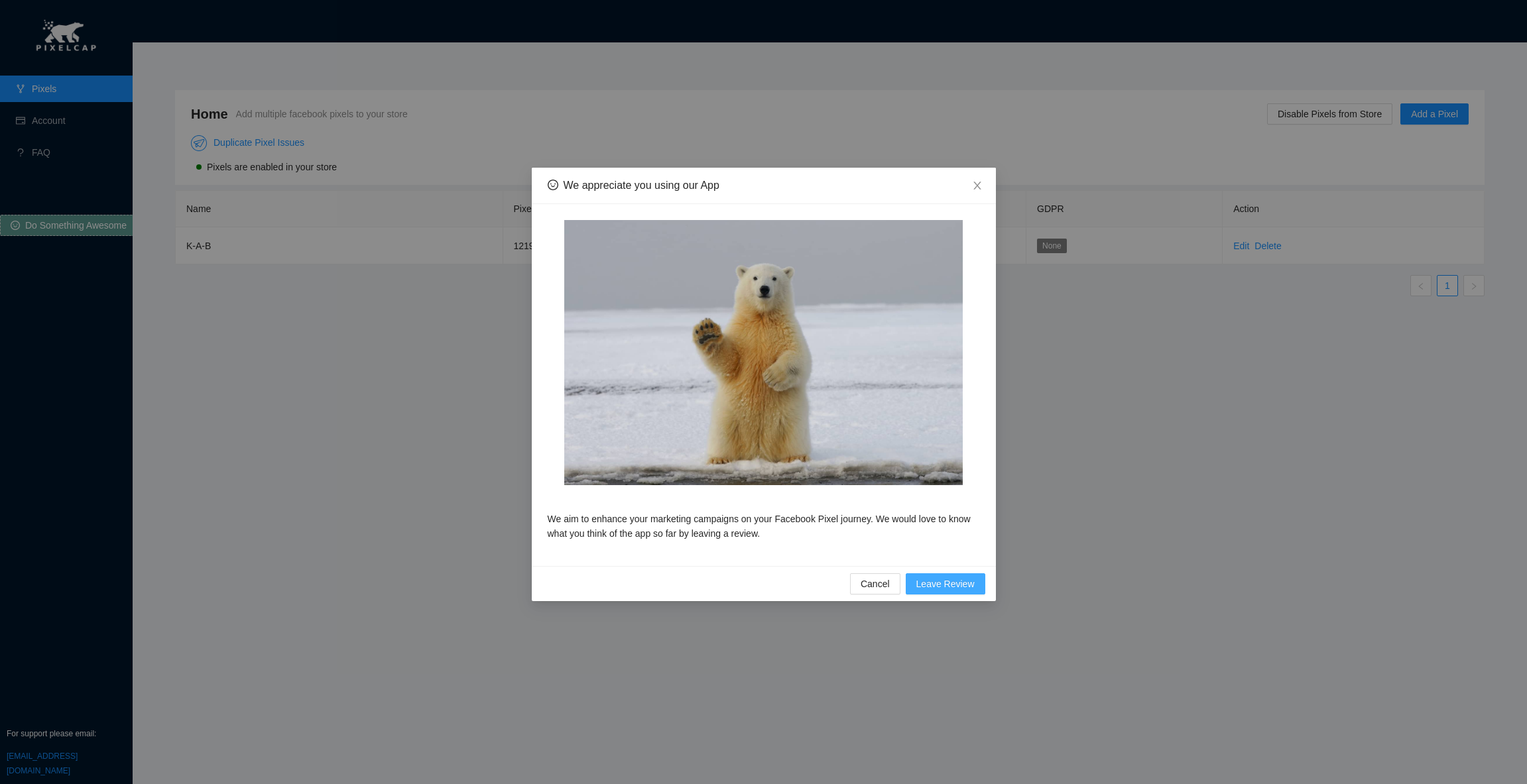
click at [939, 588] on span "Leave Review" at bounding box center [945, 584] width 58 height 15
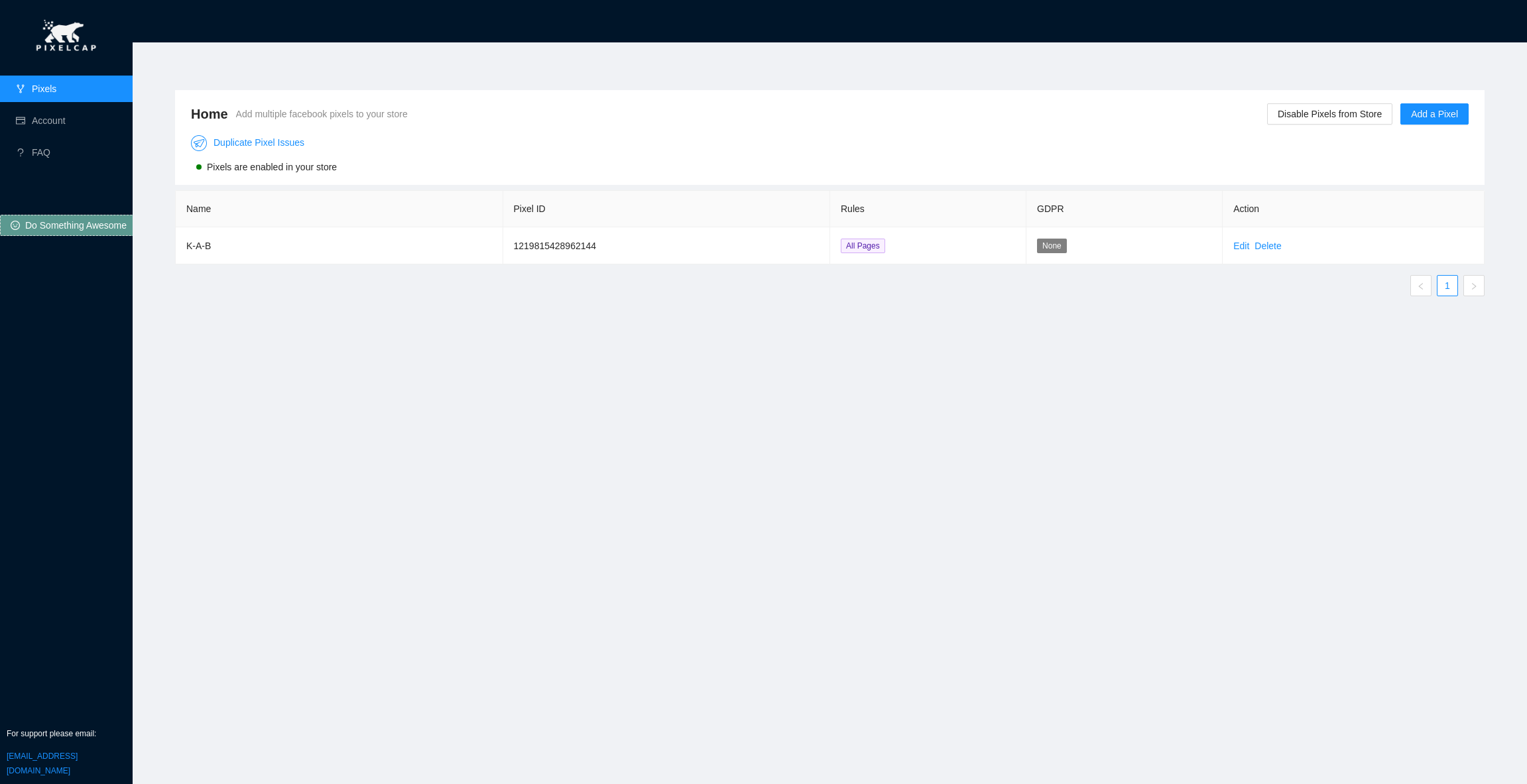
drag, startPoint x: 522, startPoint y: 425, endPoint x: 517, endPoint y: 416, distance: 10.3
click at [521, 424] on div "Home Add multiple facebook pixels to your store Disable Pixels from Store Add a…" at bounding box center [830, 405] width 1342 height 662
click at [66, 126] on link "Account" at bounding box center [49, 120] width 34 height 10
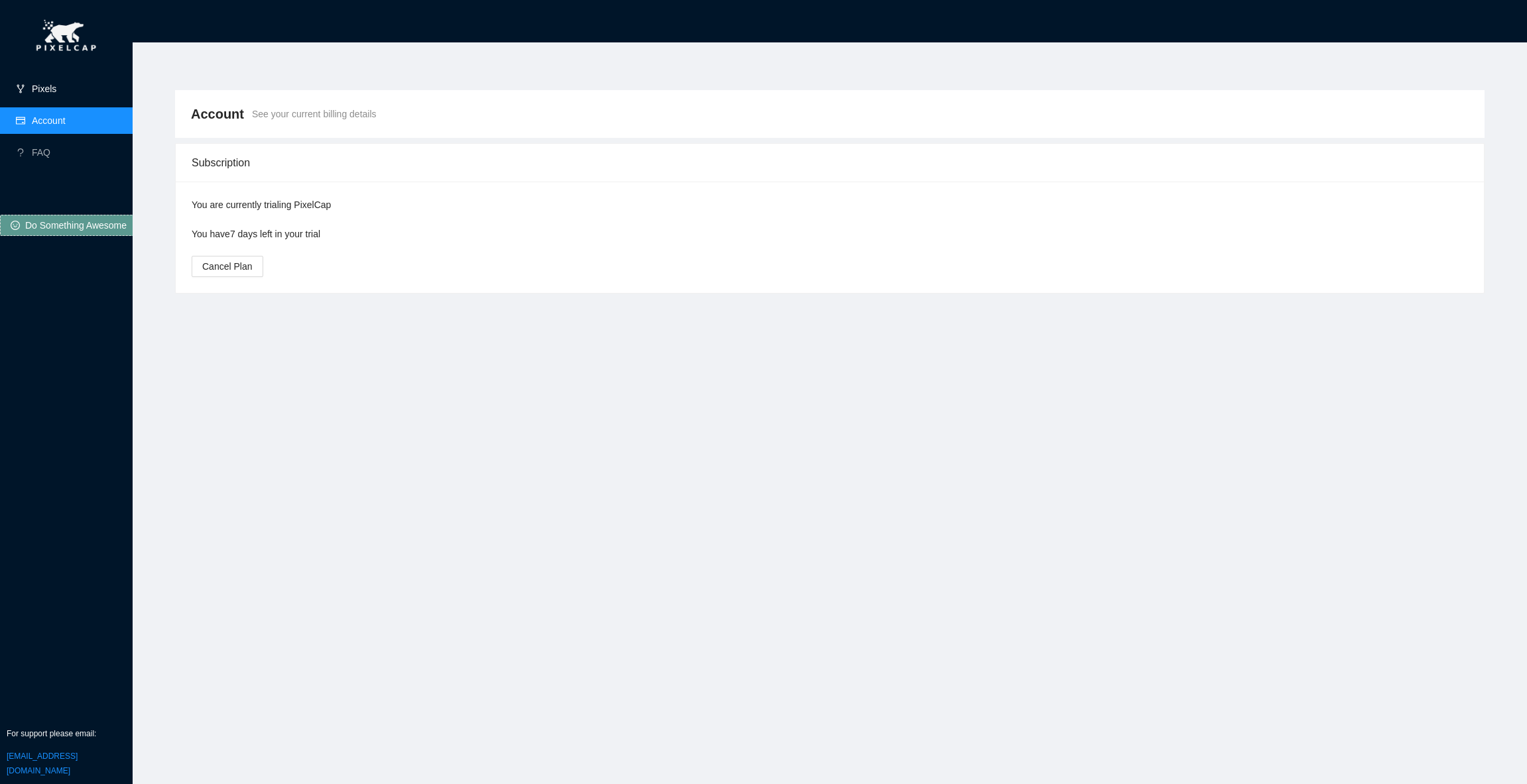
click at [56, 93] on link "Pixels" at bounding box center [44, 88] width 24 height 10
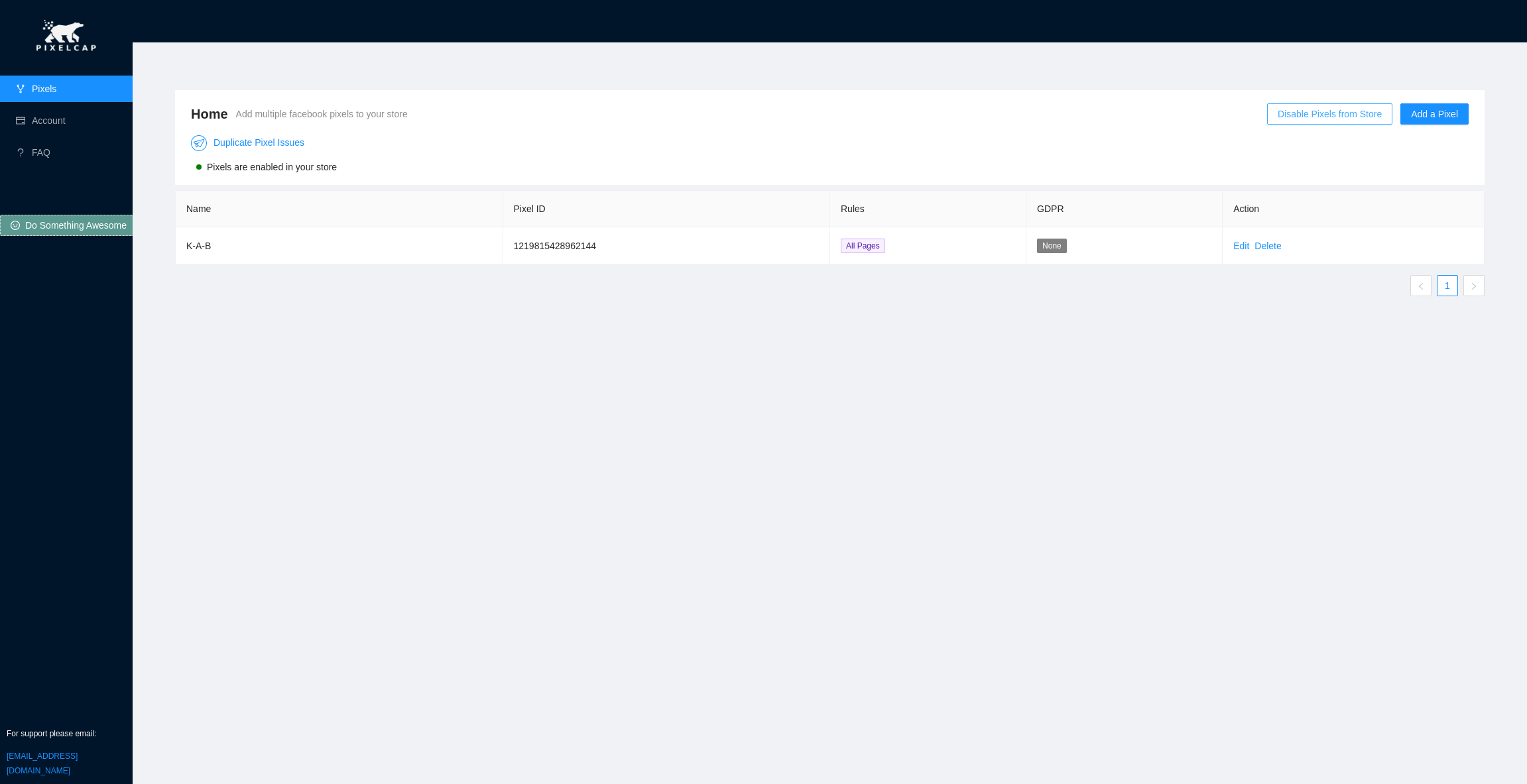
click at [1303, 120] on span "Disable Pixels from Store" at bounding box center [1330, 113] width 104 height 15
click at [1361, 60] on div "Sure to Disable?" at bounding box center [1329, 55] width 83 height 25
click at [1364, 78] on span "OK" at bounding box center [1357, 75] width 13 height 15
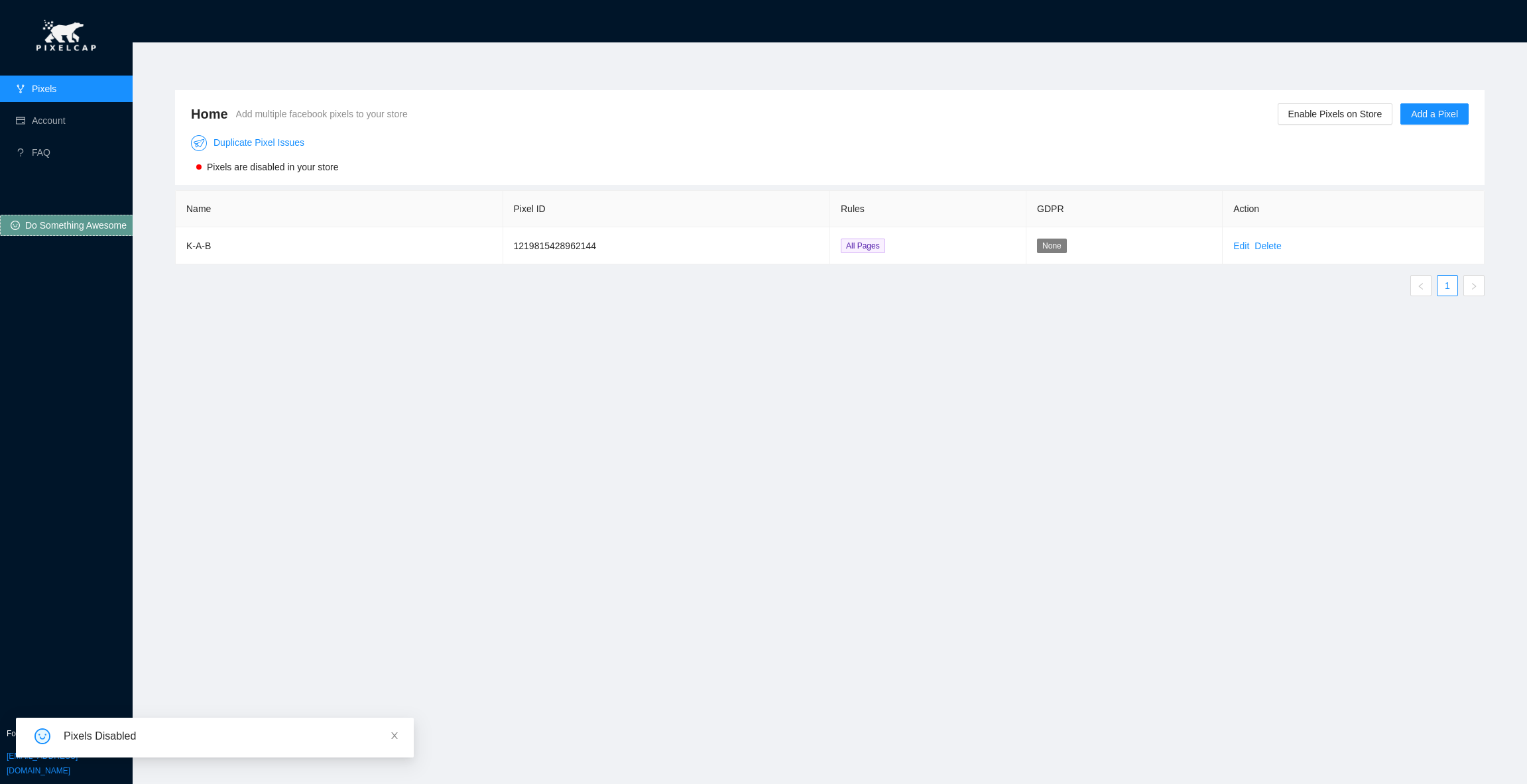
click at [1162, 393] on div "Home Add multiple facebook pixels to your store Enable Pixels on Store Add a Pi…" at bounding box center [830, 405] width 1342 height 662
click at [395, 735] on icon "close" at bounding box center [394, 735] width 10 height 10
drag, startPoint x: 411, startPoint y: 646, endPoint x: 409, endPoint y: 637, distance: 9.2
click at [412, 642] on div "Home Add multiple facebook pixels to your store Enable Pixels on Store Add a Pi…" at bounding box center [830, 405] width 1342 height 662
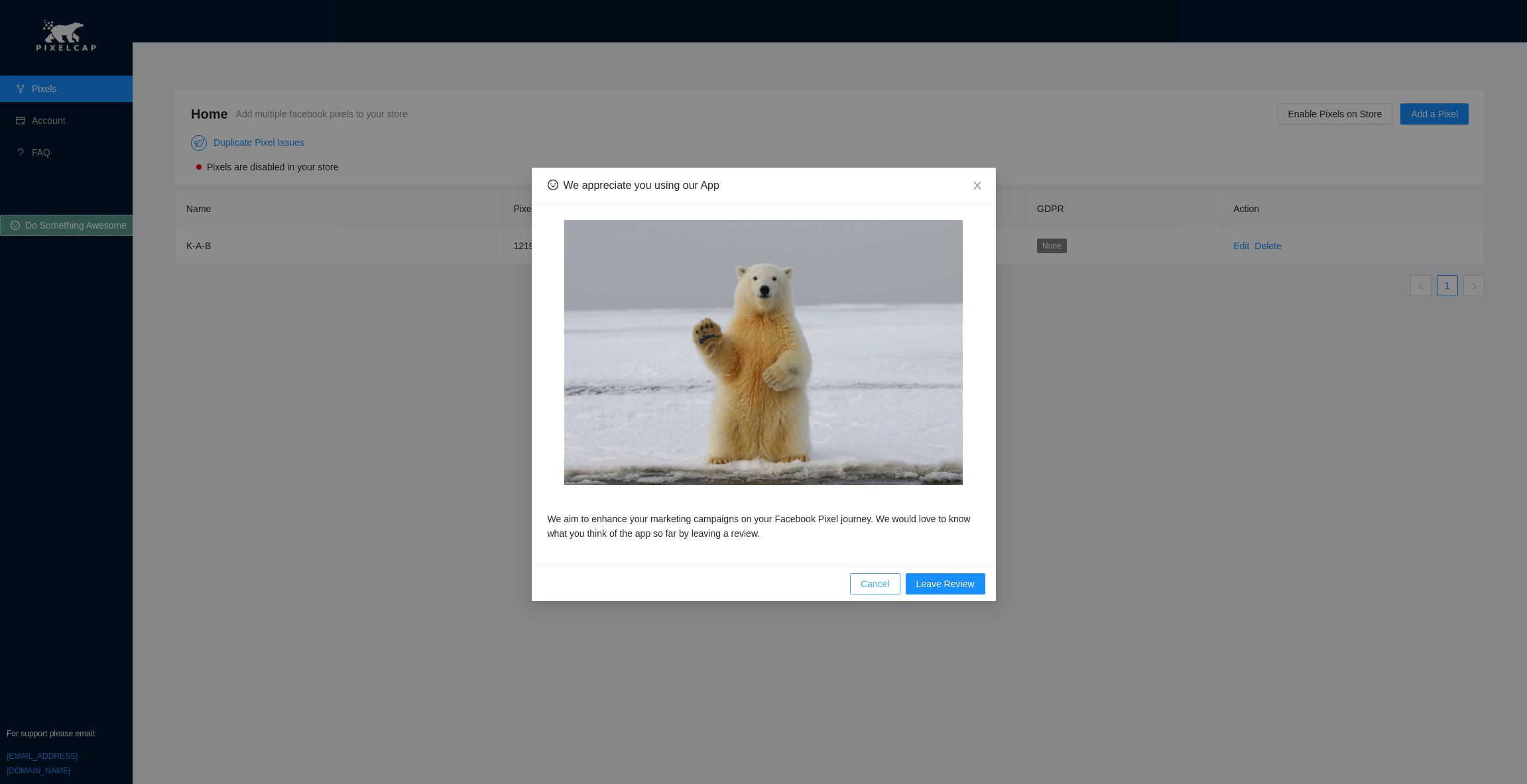
click at [874, 585] on span "Cancel" at bounding box center [875, 584] width 29 height 15
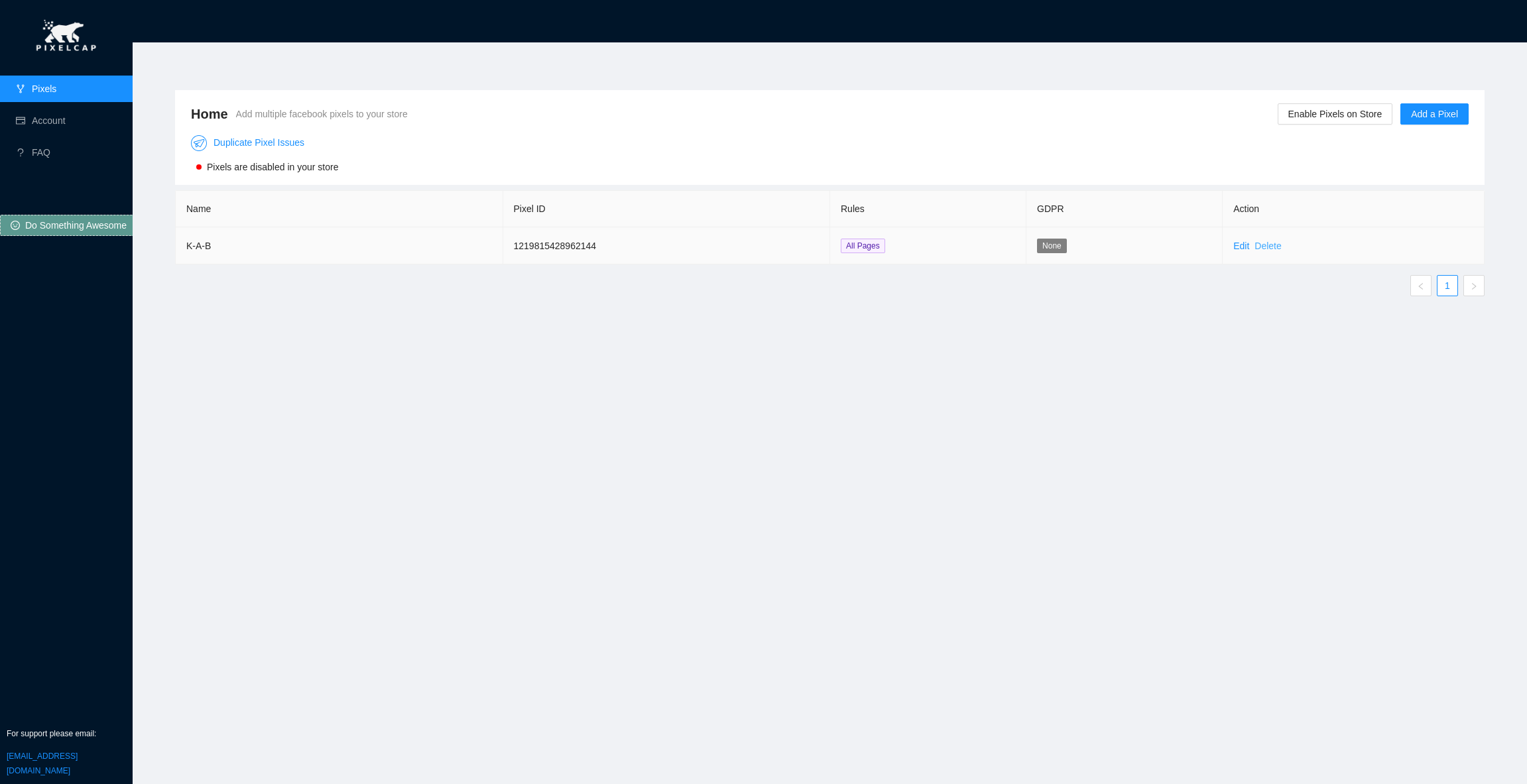
click at [1264, 243] on link "Delete" at bounding box center [1268, 246] width 27 height 10
click at [1287, 206] on span "OK" at bounding box center [1284, 211] width 13 height 15
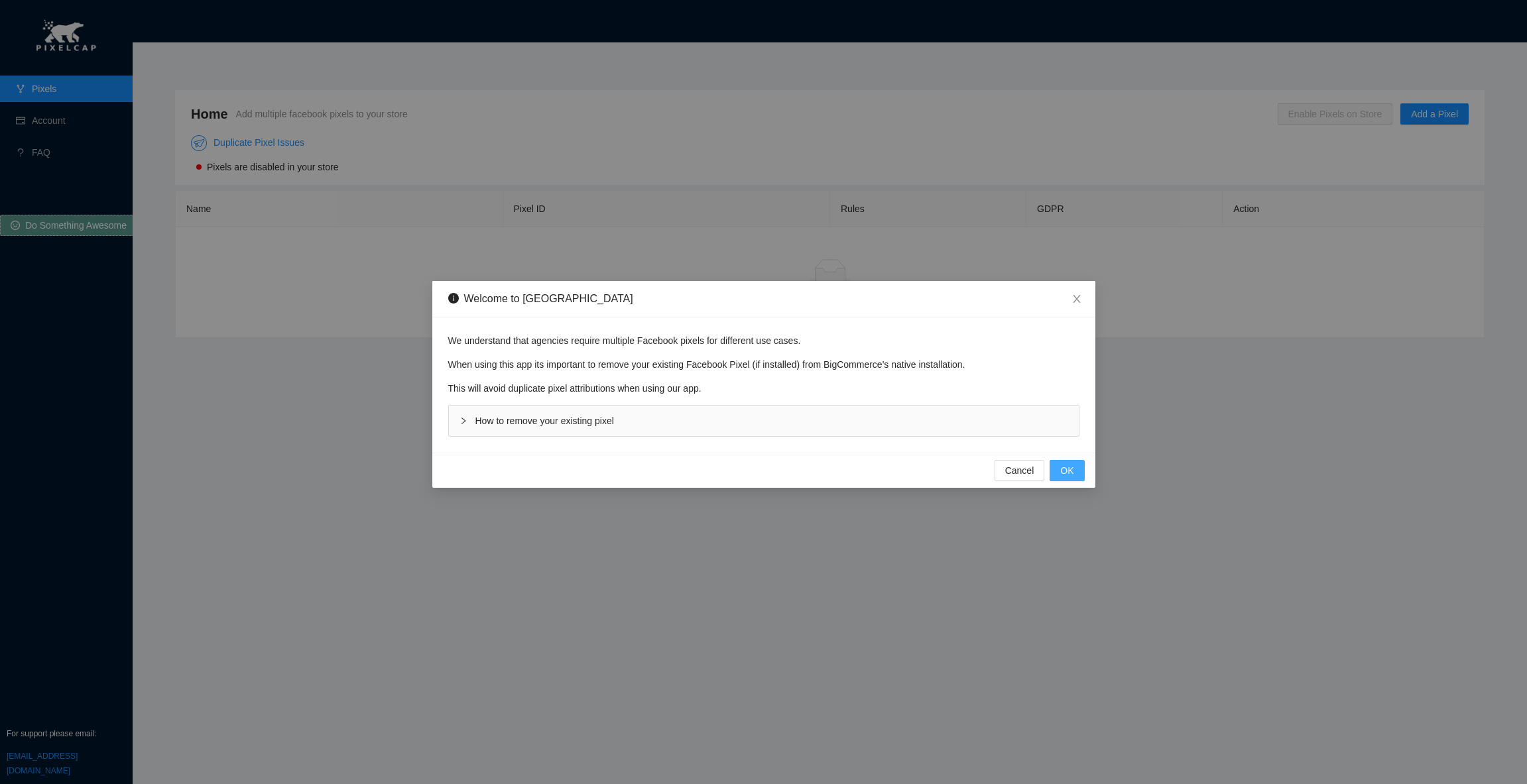
click at [1058, 470] on button "OK" at bounding box center [1067, 470] width 35 height 21
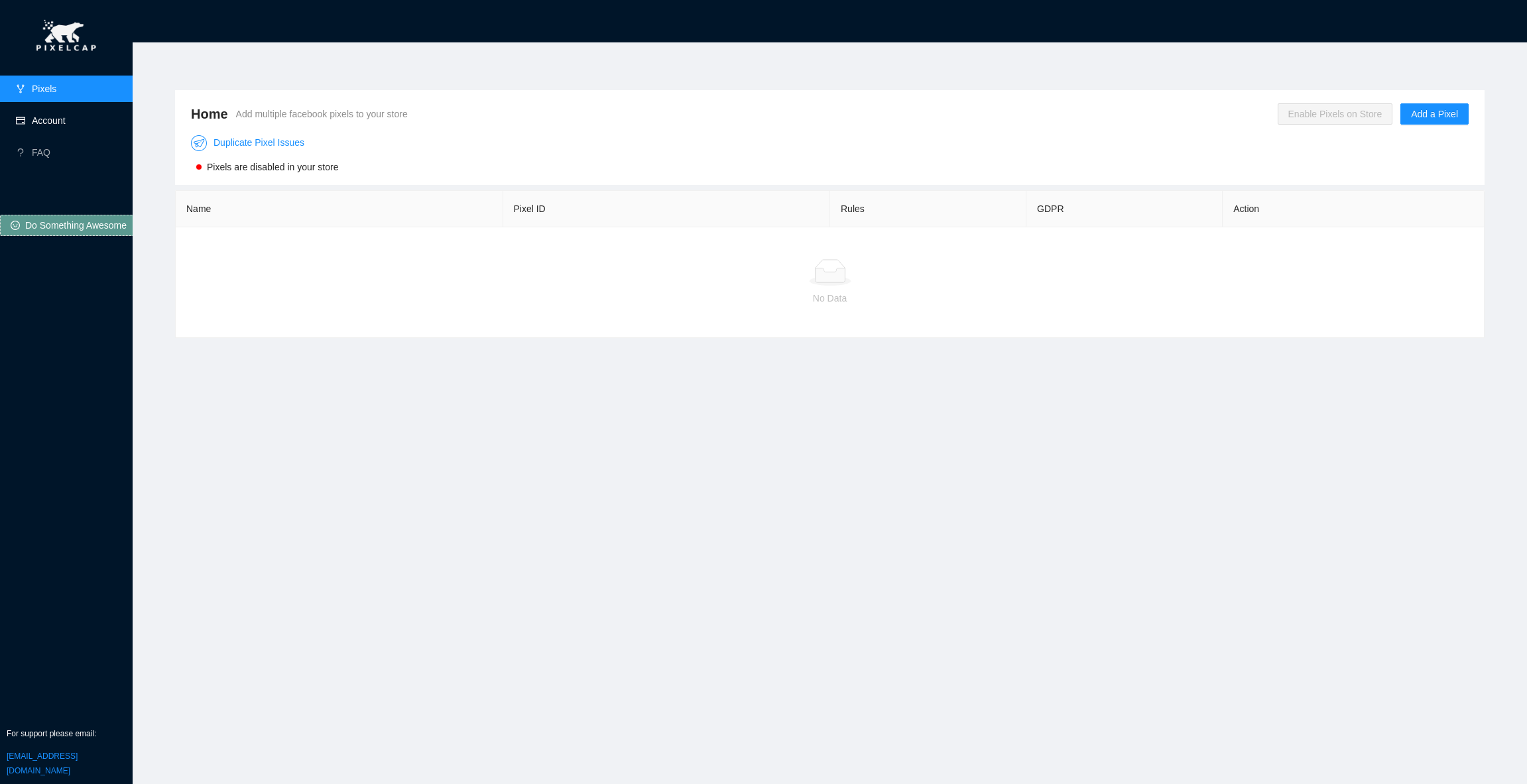
click at [63, 126] on link "Account" at bounding box center [49, 120] width 34 height 10
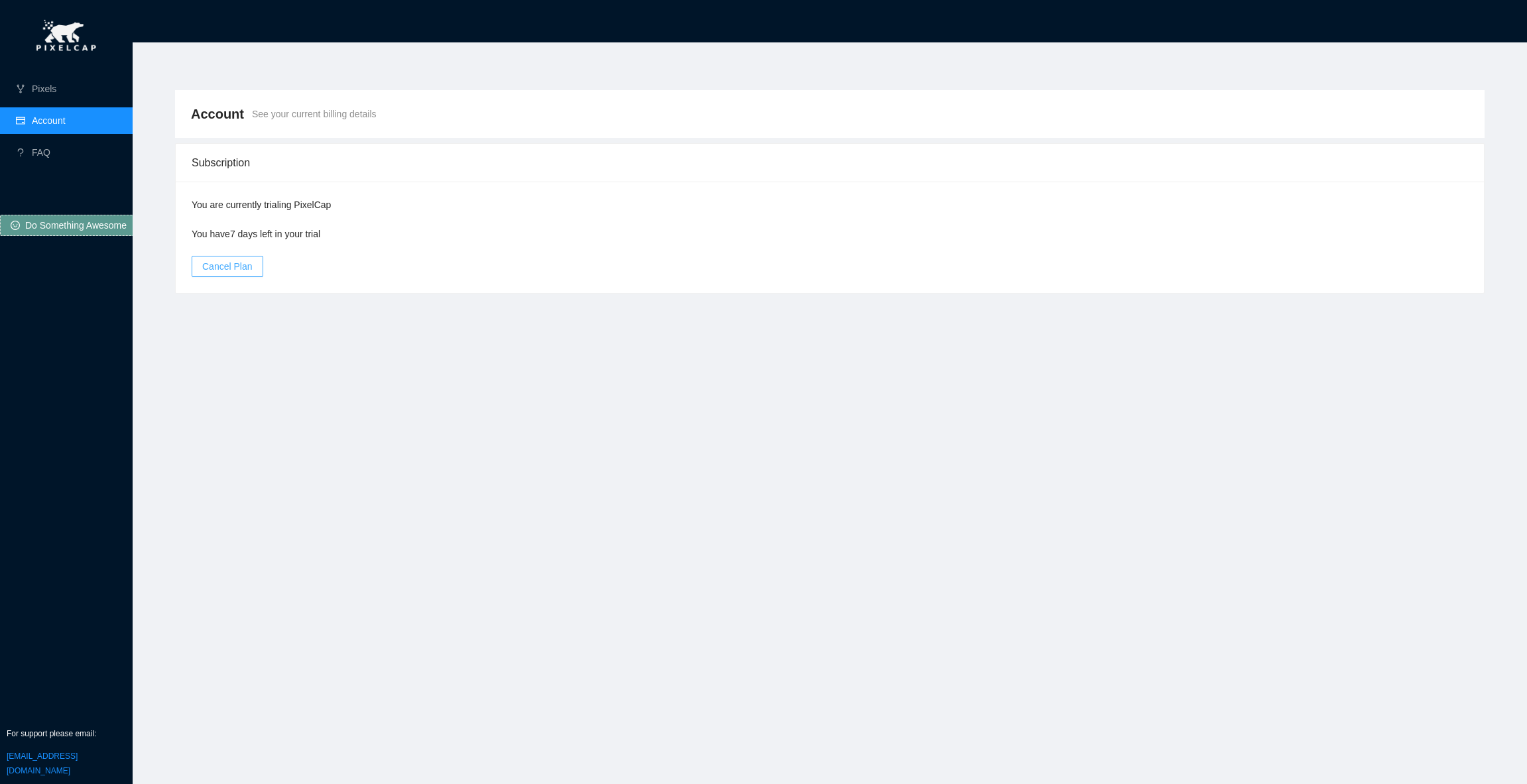
click at [231, 266] on span "Cancel Plan" at bounding box center [227, 266] width 50 height 15
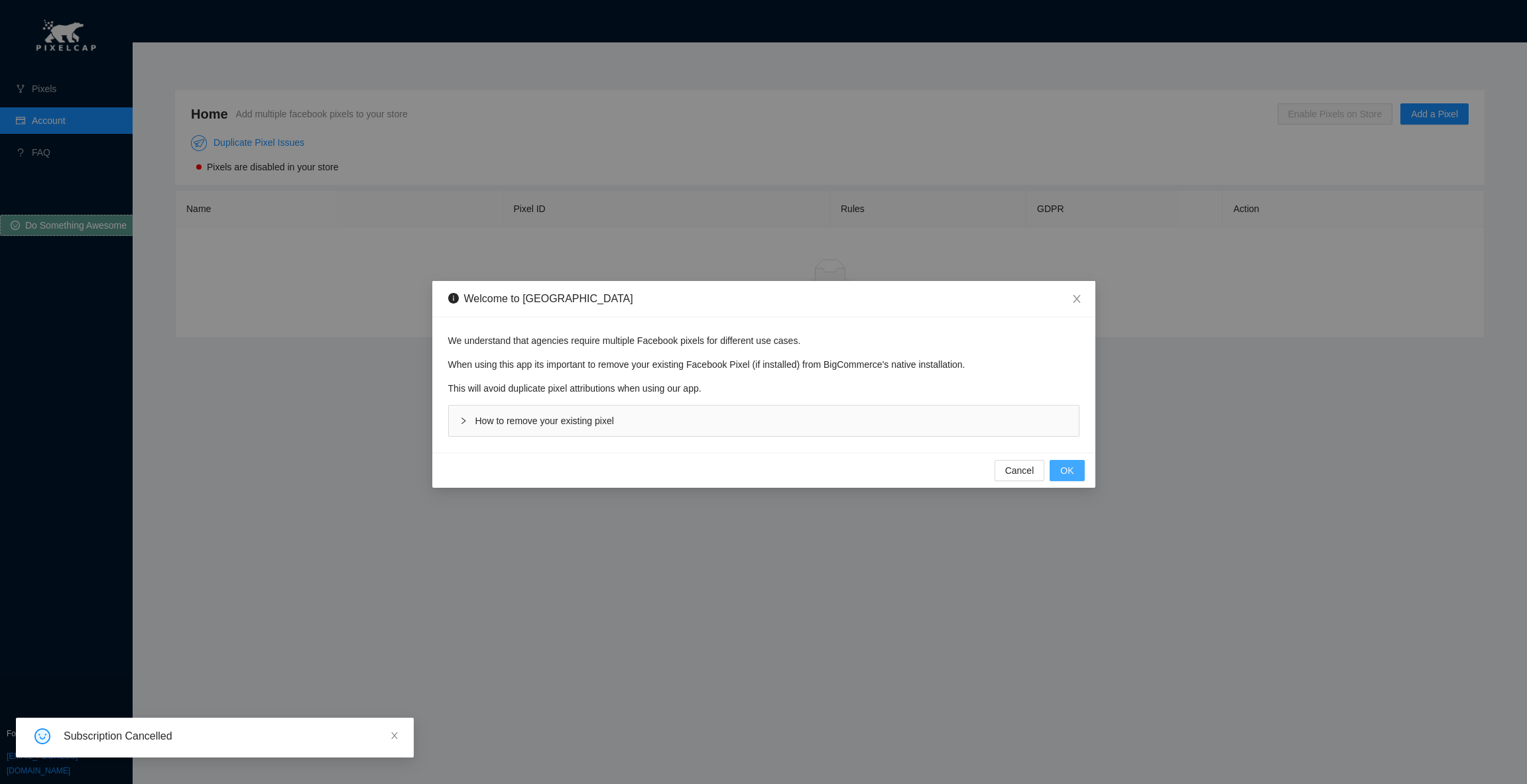
click at [1063, 462] on button "OK" at bounding box center [1067, 470] width 35 height 21
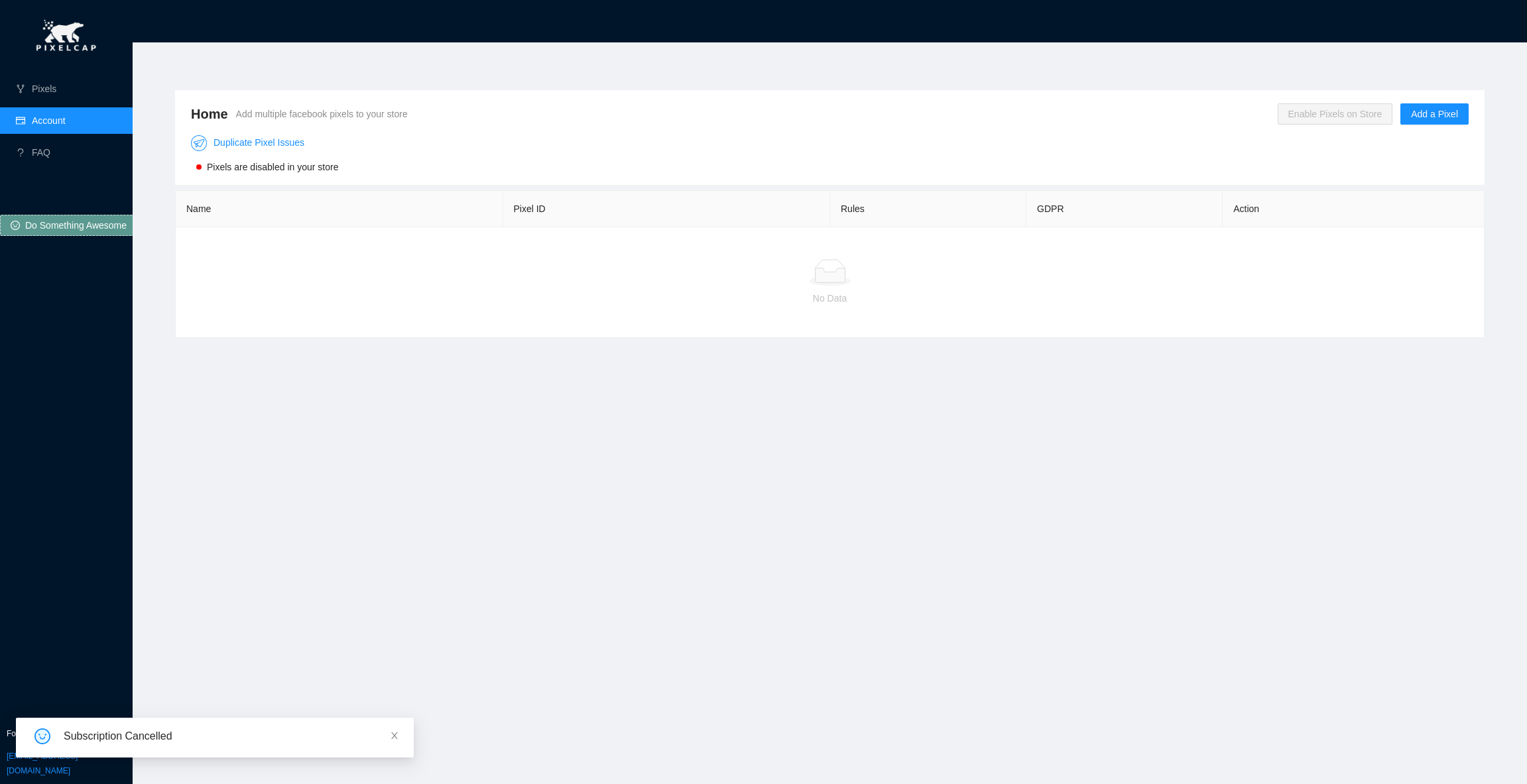
click at [66, 123] on link "Account" at bounding box center [49, 120] width 34 height 10
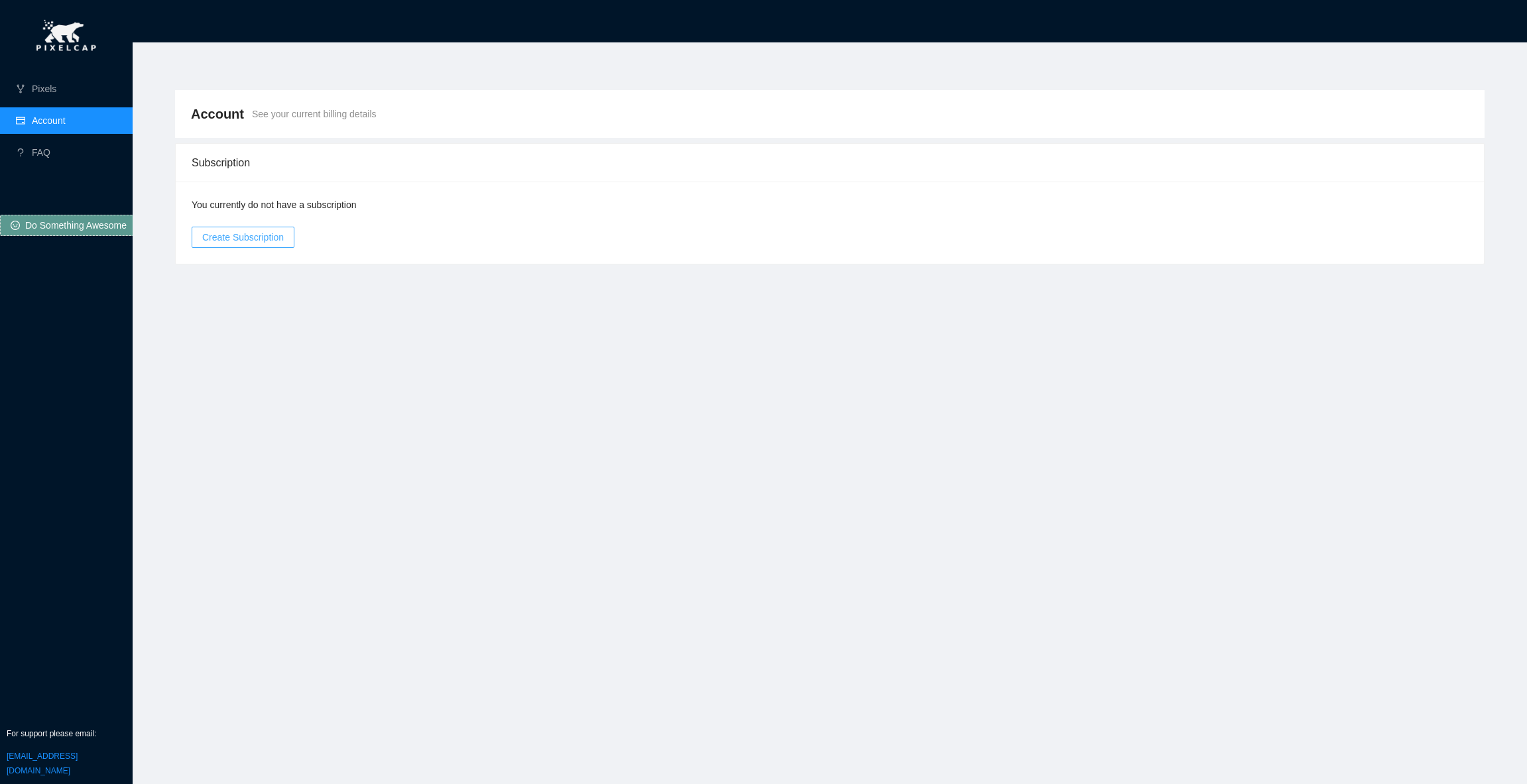
click at [244, 241] on span "Create Subscription" at bounding box center [243, 237] width 81 height 15
